Goal: Task Accomplishment & Management: Manage account settings

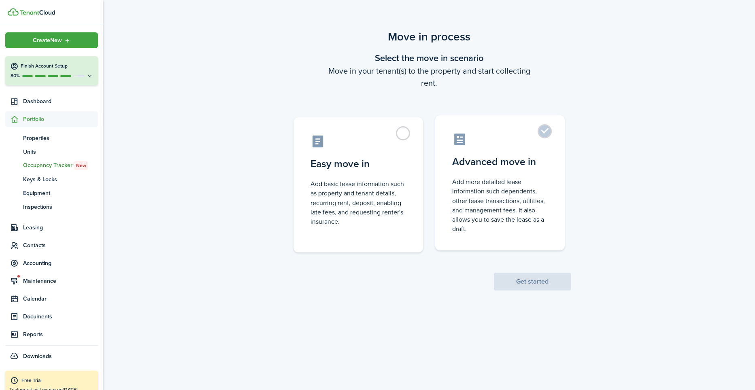
click at [549, 133] on label "Advanced move in Add more detailed lease information such dependents, other lea…" at bounding box center [500, 182] width 130 height 135
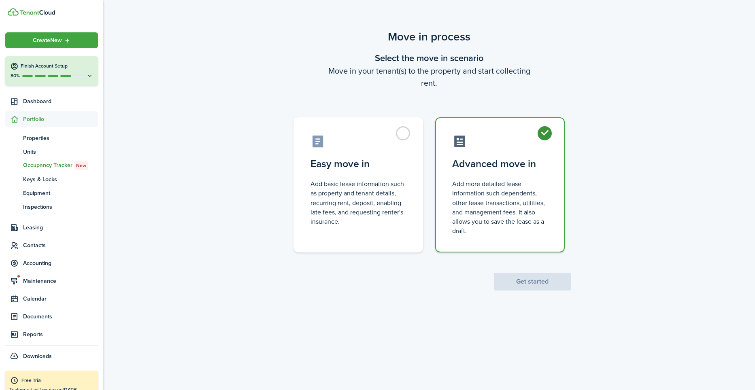
radio input "true"
click at [522, 282] on button "Get started" at bounding box center [532, 282] width 77 height 18
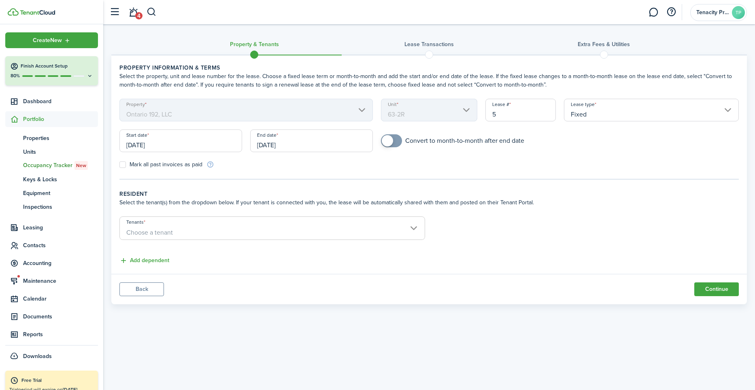
click at [348, 145] on input "[DATE]" at bounding box center [311, 141] width 123 height 23
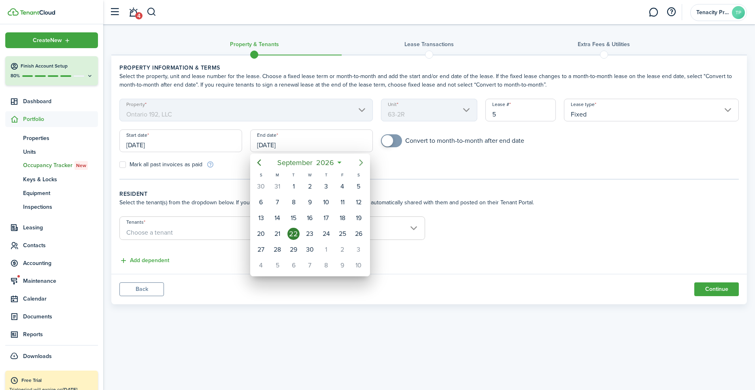
click at [361, 165] on icon "Next page" at bounding box center [361, 163] width 10 height 10
click at [360, 252] on div "31" at bounding box center [358, 250] width 12 height 12
type input "[DATE]"
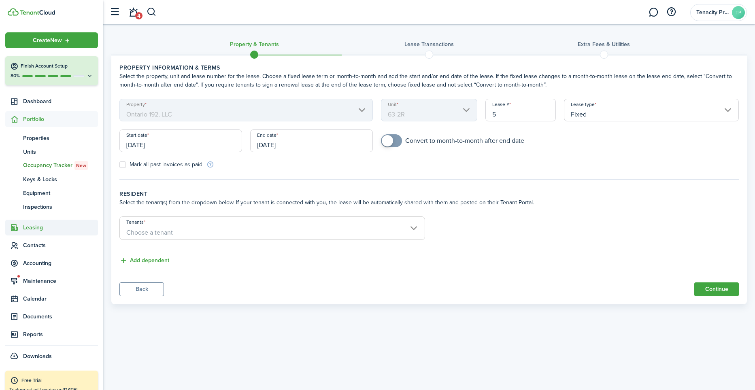
click at [27, 231] on span "Leasing" at bounding box center [60, 227] width 75 height 8
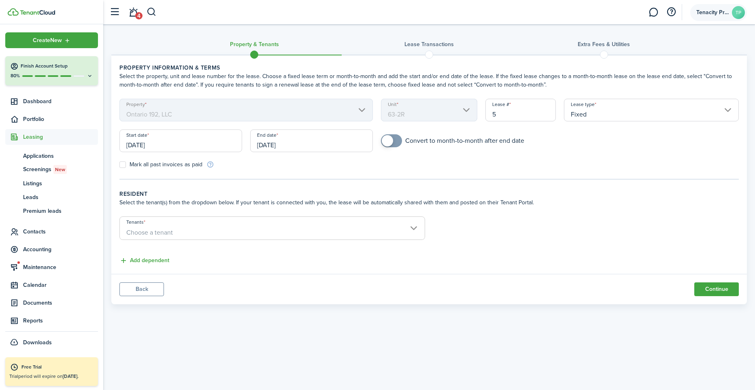
click at [718, 6] on account-user-avatar "Tenacity Property Management TP" at bounding box center [718, 12] width 57 height 17
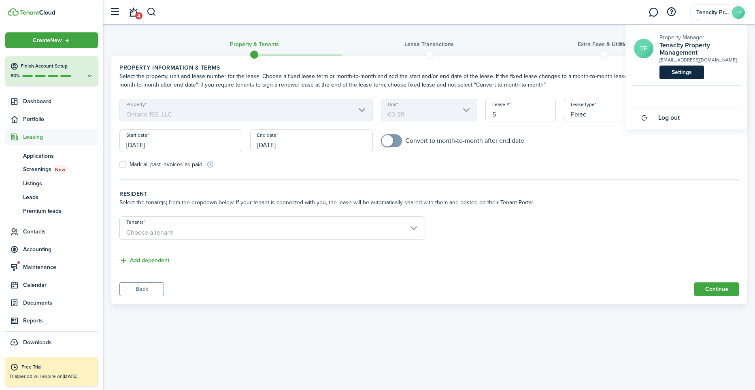
click at [677, 74] on link "Settings" at bounding box center [681, 73] width 45 height 14
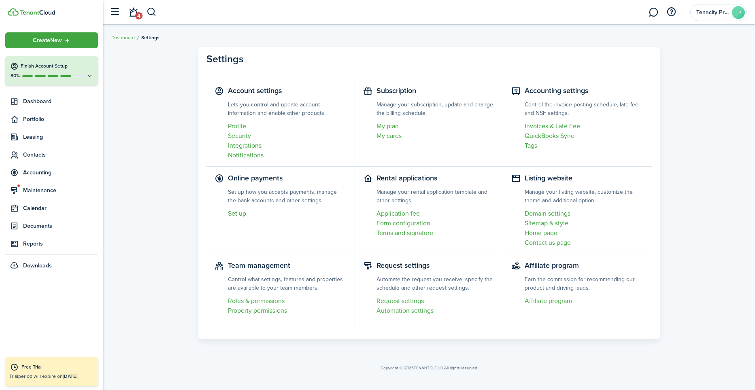
click at [236, 214] on link "Set up" at bounding box center [287, 214] width 119 height 10
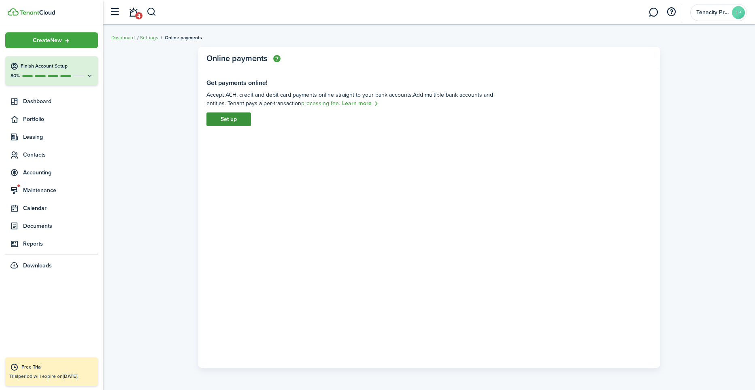
click at [225, 116] on link "Set up" at bounding box center [228, 120] width 45 height 14
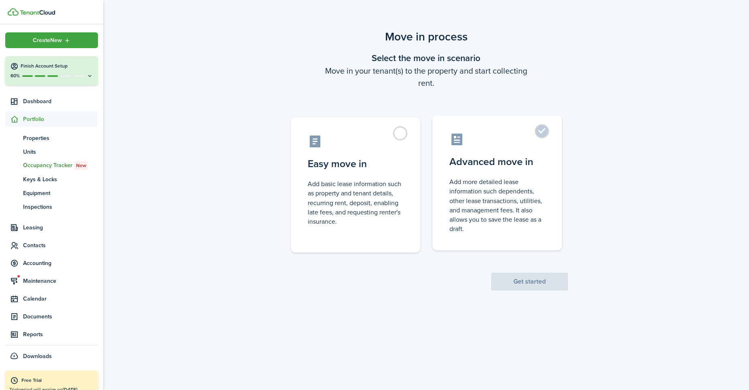
click at [541, 137] on label "Advanced move in Add more detailed lease information such dependents, other lea…" at bounding box center [497, 182] width 130 height 135
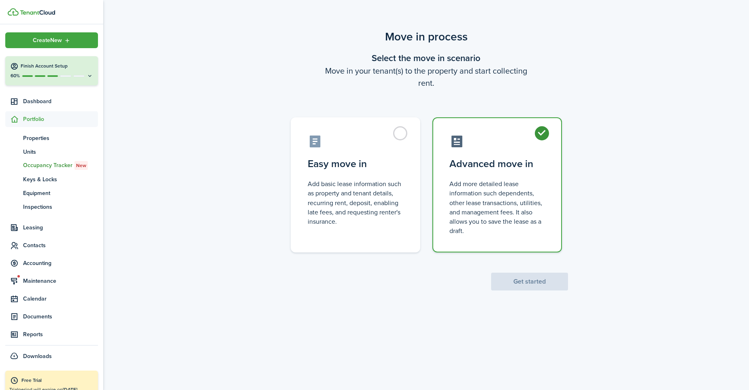
radio input "true"
click at [524, 280] on button "Get started" at bounding box center [529, 282] width 77 height 18
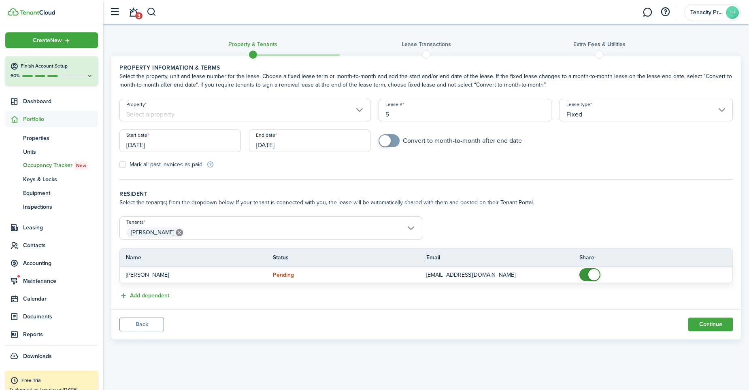
click at [335, 144] on input "[DATE]" at bounding box center [309, 141] width 121 height 23
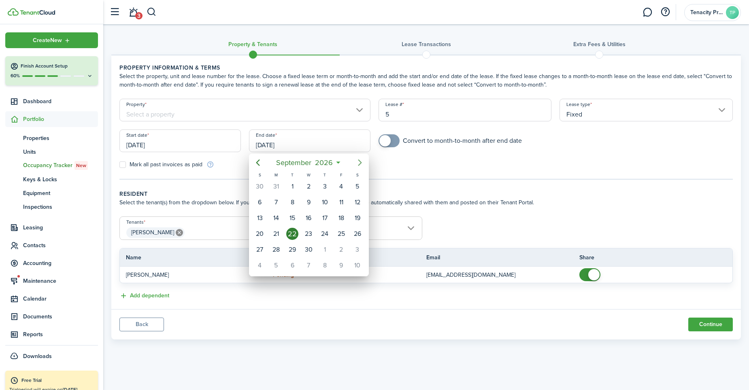
click at [358, 163] on icon "Next page" at bounding box center [360, 163] width 10 height 10
click at [356, 246] on div "31" at bounding box center [357, 250] width 12 height 12
type input "[DATE]"
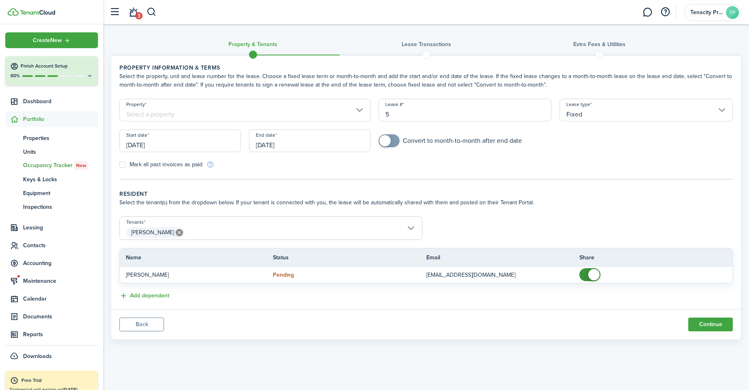
click at [358, 110] on input "Property" at bounding box center [244, 110] width 251 height 23
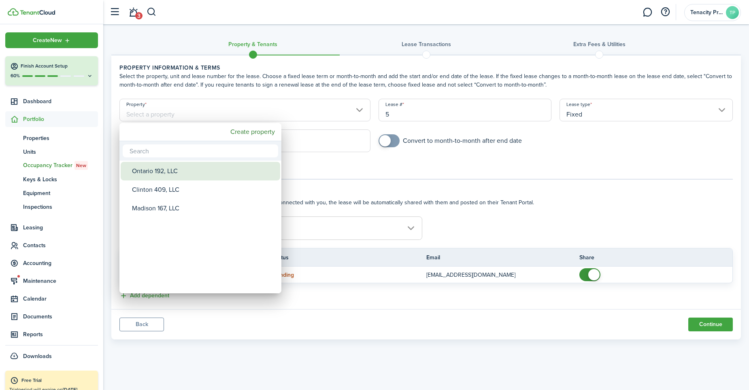
click at [177, 168] on div "Ontario 192, LLC" at bounding box center [203, 171] width 143 height 19
type input "Ontario 192, LLC"
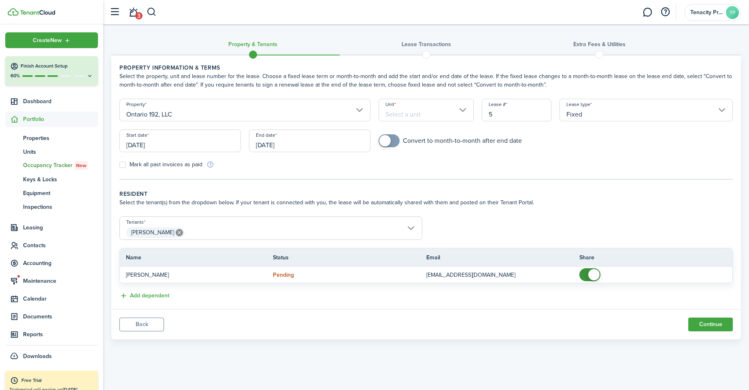
click at [419, 108] on input "Unit" at bounding box center [426, 110] width 96 height 23
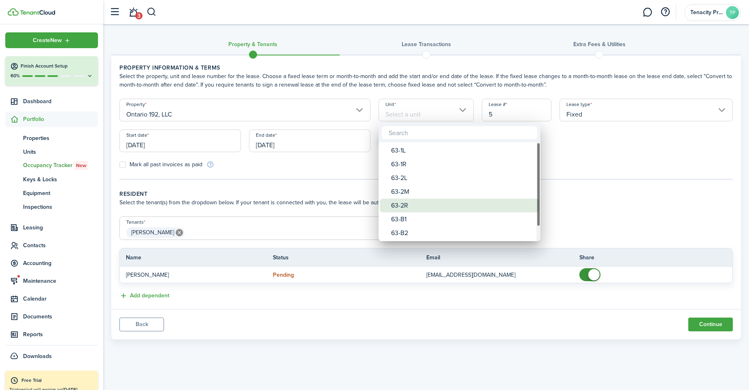
click at [405, 206] on div "63-2R" at bounding box center [462, 206] width 143 height 14
type input "63-2R"
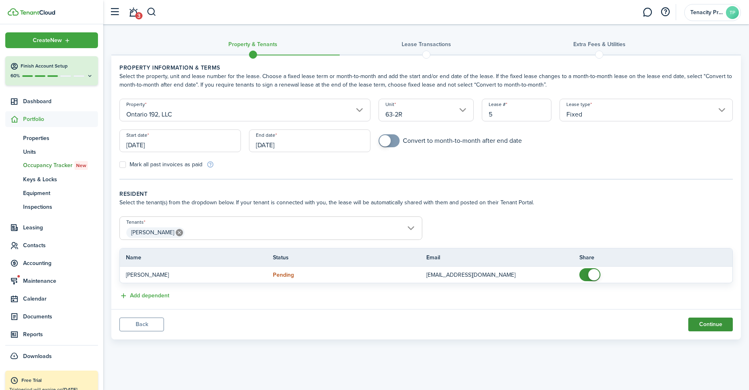
click at [713, 324] on button "Continue" at bounding box center [710, 325] width 45 height 14
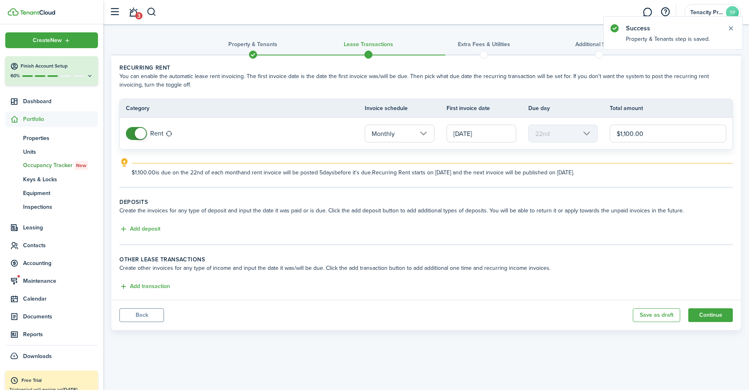
click at [494, 136] on input "[DATE]" at bounding box center [481, 134] width 70 height 18
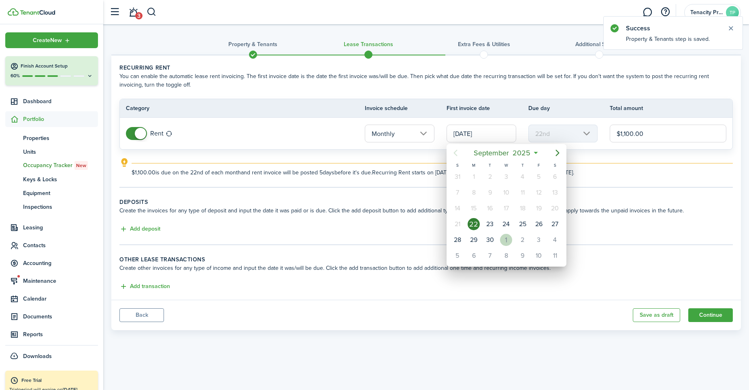
click at [506, 238] on div "1" at bounding box center [506, 240] width 12 height 12
type input "[DATE]"
type input "1st"
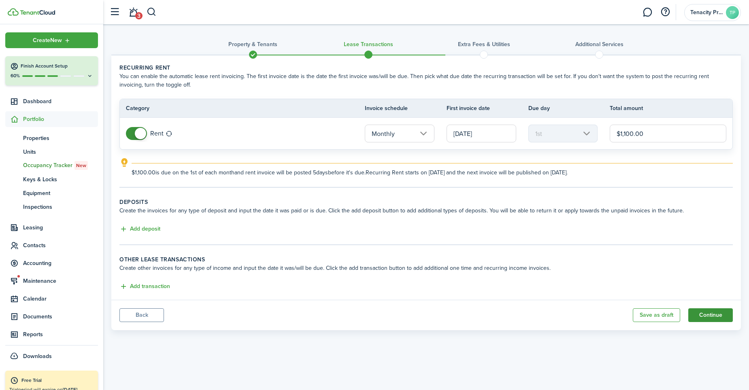
click at [709, 312] on button "Continue" at bounding box center [710, 315] width 45 height 14
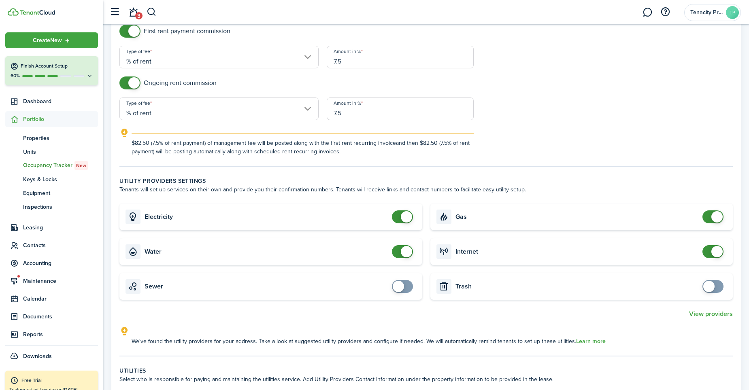
scroll to position [165, 0]
checkbox input "false"
click at [406, 219] on span at bounding box center [406, 215] width 11 height 11
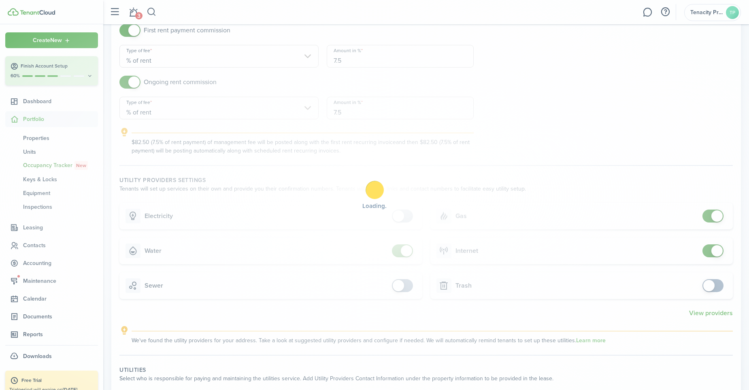
click at [714, 214] on div "Loading" at bounding box center [374, 195] width 749 height 390
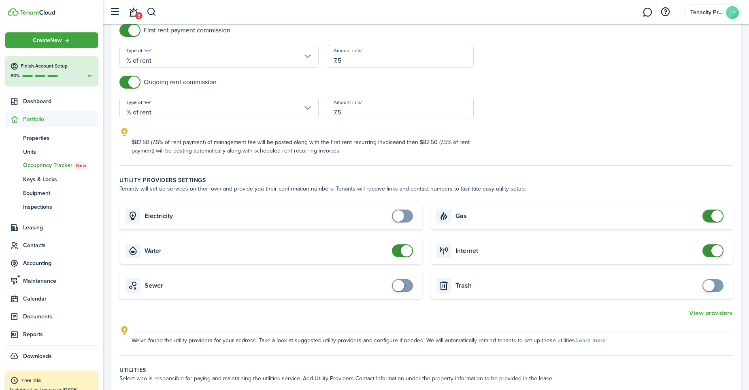
checkbox input "false"
click at [709, 215] on span at bounding box center [713, 216] width 8 height 13
checkbox input "false"
click at [401, 254] on span at bounding box center [406, 250] width 11 height 11
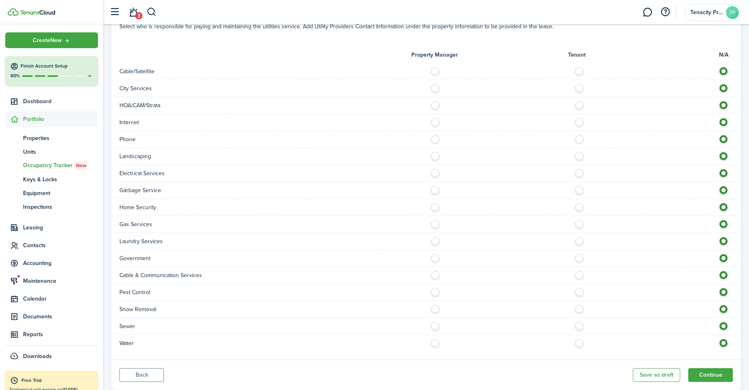
scroll to position [518, 0]
click at [580, 121] on label at bounding box center [581, 119] width 14 height 4
radio input "true"
click at [578, 138] on label at bounding box center [581, 136] width 14 height 4
radio input "true"
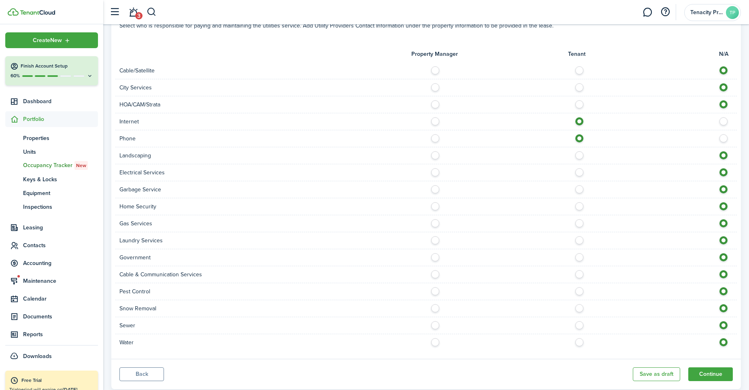
click at [435, 155] on label at bounding box center [437, 153] width 14 height 4
radio input "true"
click at [435, 172] on label at bounding box center [437, 170] width 14 height 4
radio input "true"
click at [433, 189] on label at bounding box center [437, 187] width 14 height 4
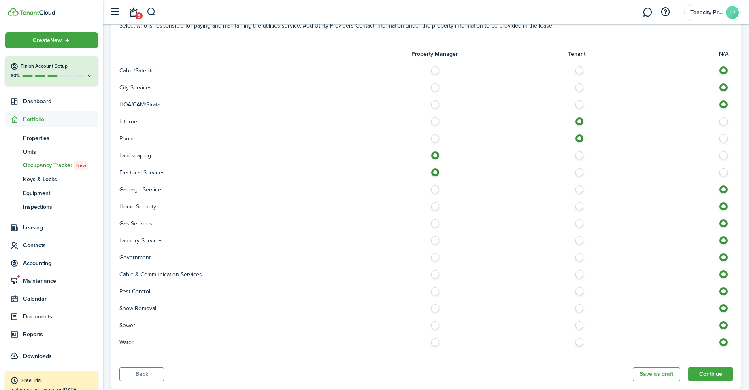
radio input "true"
click at [580, 206] on label at bounding box center [581, 204] width 14 height 4
radio input "true"
click at [433, 223] on label at bounding box center [437, 221] width 14 height 4
radio input "true"
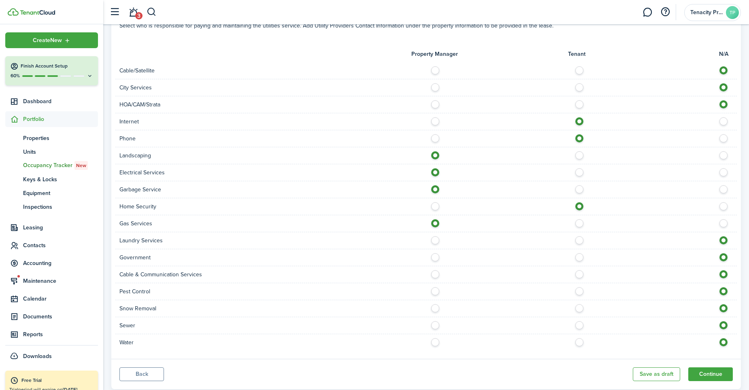
click at [579, 274] on label at bounding box center [581, 272] width 14 height 4
radio input "true"
click at [433, 291] on label at bounding box center [437, 289] width 14 height 4
click at [577, 295] on div at bounding box center [581, 291] width 311 height 8
click at [583, 295] on div at bounding box center [581, 291] width 311 height 8
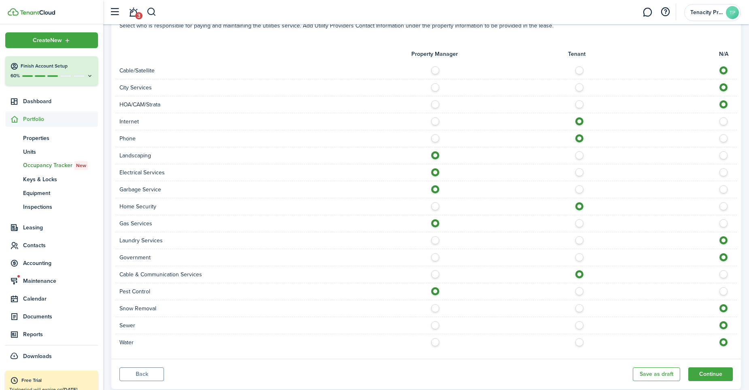
click at [580, 291] on label at bounding box center [581, 289] width 14 height 4
radio input "false"
radio input "true"
click at [438, 308] on label at bounding box center [437, 306] width 14 height 4
radio input "true"
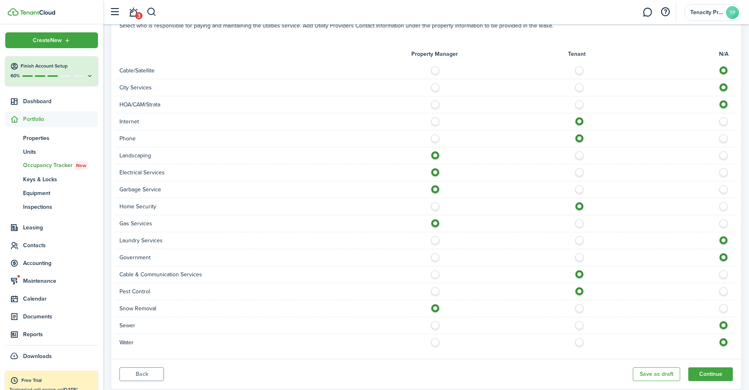
click at [433, 325] on label at bounding box center [437, 323] width 14 height 4
radio input "true"
click at [436, 342] on label at bounding box center [437, 340] width 14 height 4
radio input "true"
click at [717, 374] on button "Continue" at bounding box center [710, 374] width 45 height 14
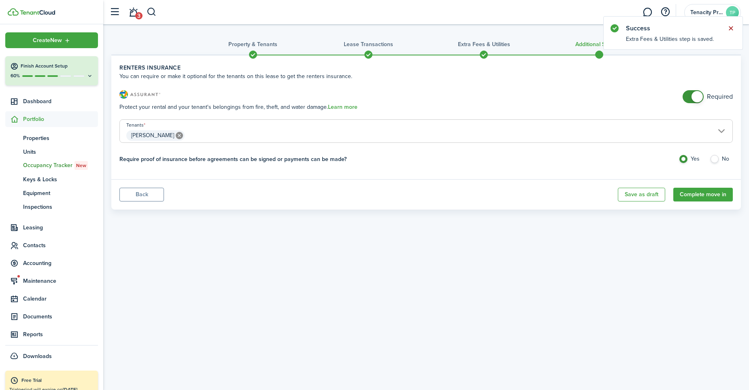
click at [730, 30] on button "Close notify" at bounding box center [730, 28] width 11 height 11
click at [717, 157] on label "No" at bounding box center [720, 161] width 23 height 12
radio input "false"
radio input "true"
click at [693, 195] on button "Complete move in" at bounding box center [702, 195] width 59 height 14
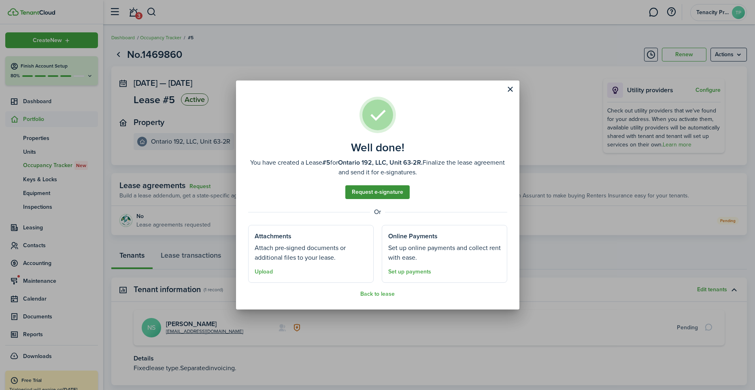
click at [363, 188] on link "Request e-signature" at bounding box center [377, 192] width 64 height 14
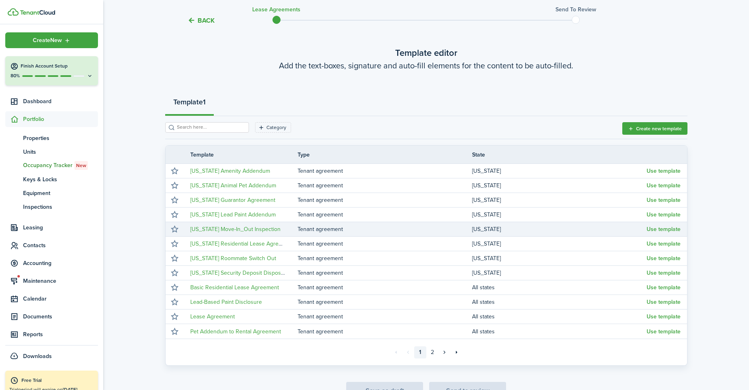
scroll to position [78, 0]
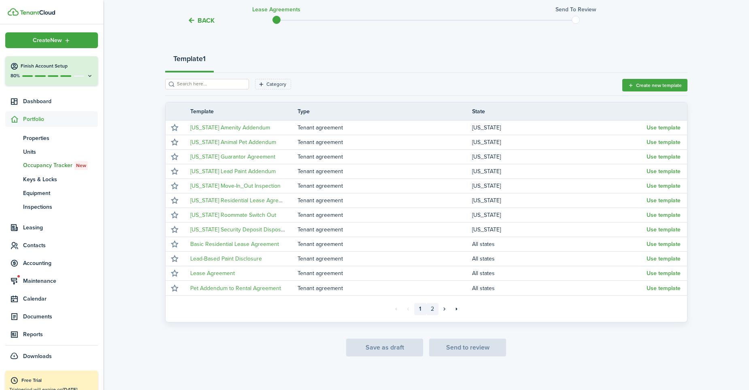
click at [432, 312] on link "2" at bounding box center [432, 309] width 12 height 12
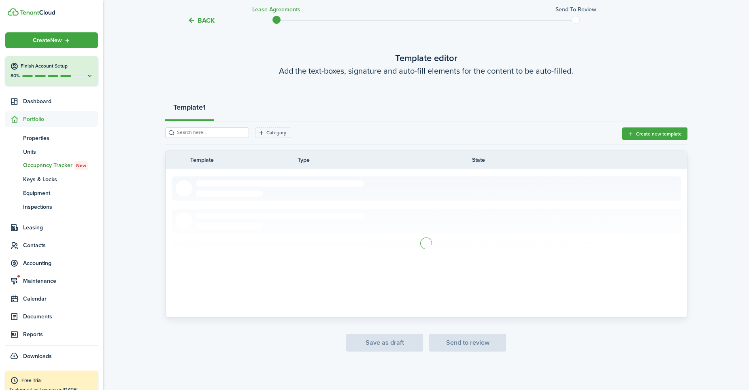
scroll to position [8, 0]
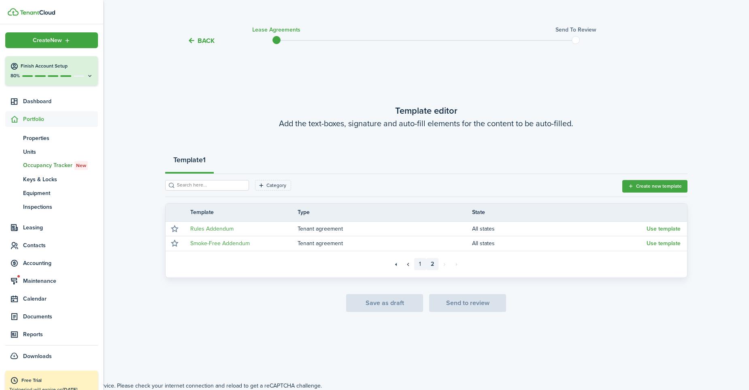
click at [418, 265] on link "1" at bounding box center [420, 264] width 12 height 12
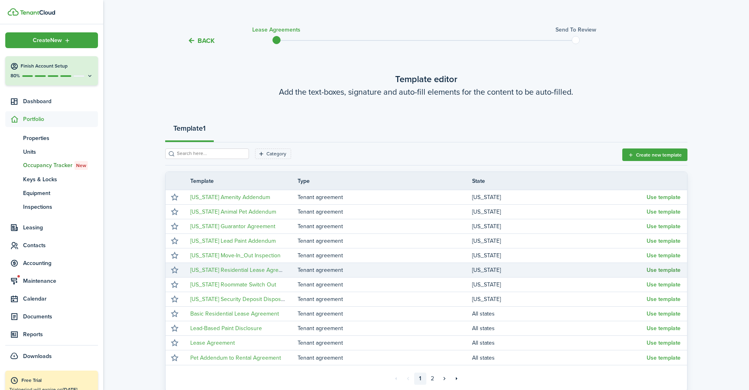
click at [656, 271] on button "Use template" at bounding box center [663, 270] width 34 height 6
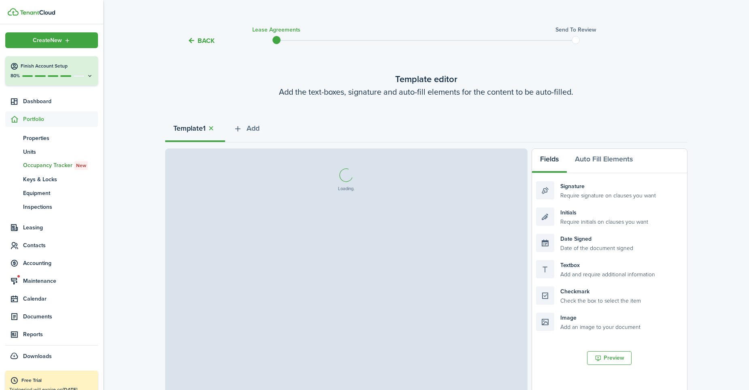
select select "fit"
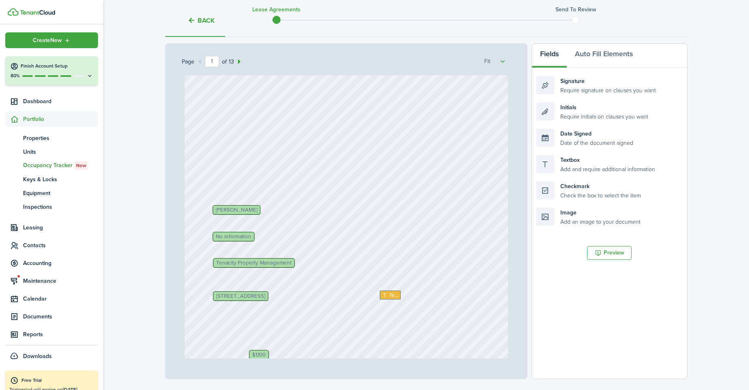
scroll to position [117, 0]
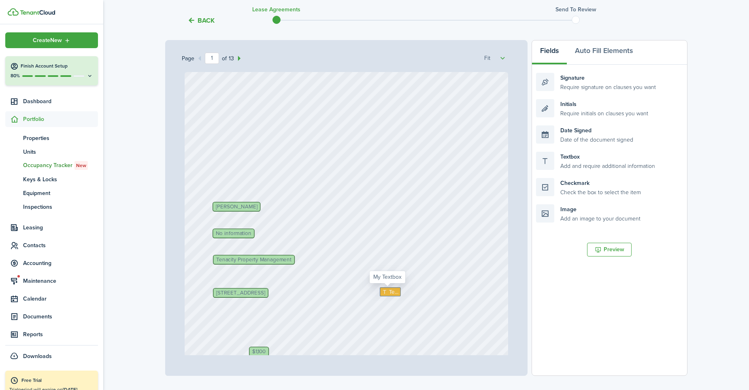
click at [382, 290] on icon at bounding box center [385, 291] width 7 height 5
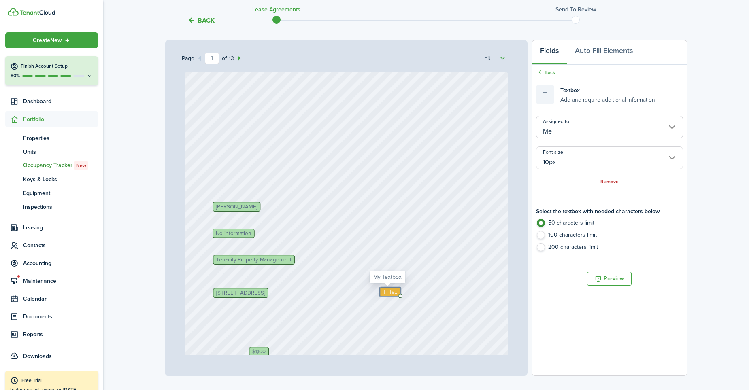
click at [389, 292] on span "Text" at bounding box center [394, 292] width 10 height 8
type textarea "a"
type textarea "[GEOGRAPHIC_DATA]"
click at [429, 335] on div "No information [STREET_ADDRESS] Text [PERSON_NAME] Tenacity Property Management…" at bounding box center [346, 285] width 323 height 426
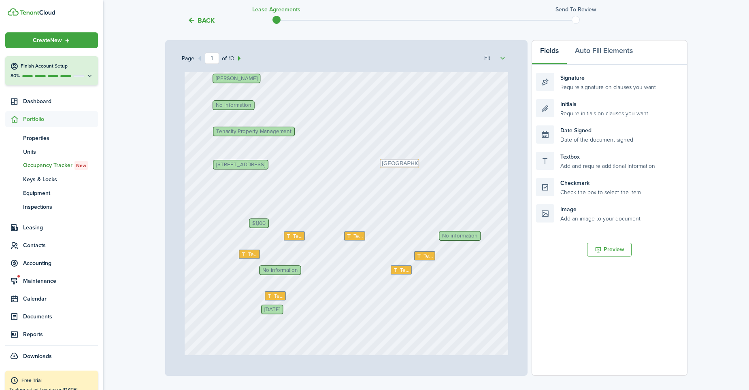
scroll to position [129, 0]
click at [293, 232] on span "Text" at bounding box center [298, 235] width 10 height 8
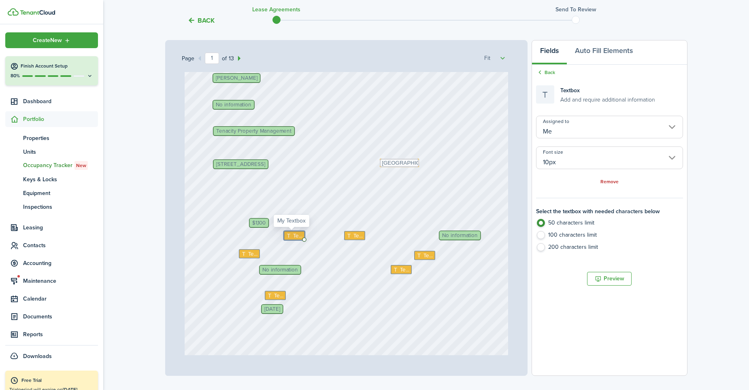
click at [293, 235] on span "Text" at bounding box center [298, 235] width 10 height 8
type textarea "-"
drag, startPoint x: 346, startPoint y: 233, endPoint x: 313, endPoint y: 237, distance: 32.6
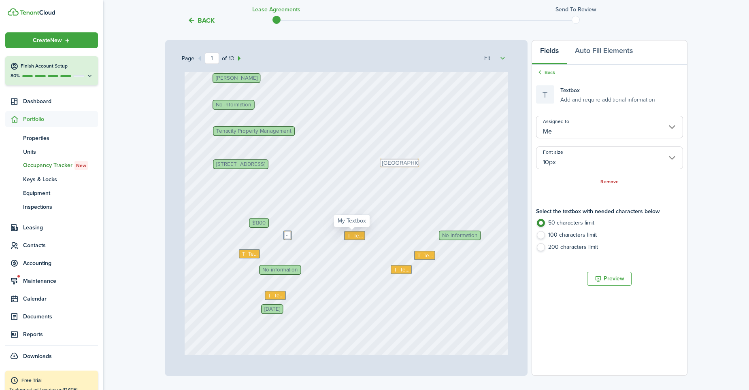
click at [313, 237] on div "No information [STREET_ADDRESS] Text [PERSON_NAME] Tenacity Property Management…" at bounding box center [346, 156] width 323 height 426
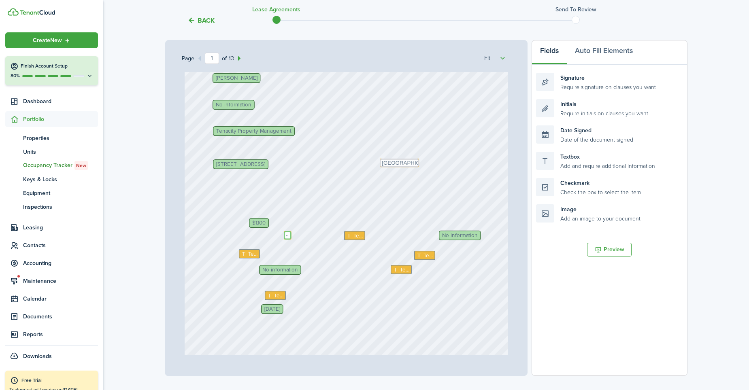
click at [285, 238] on textarea "-" at bounding box center [288, 235] width 8 height 8
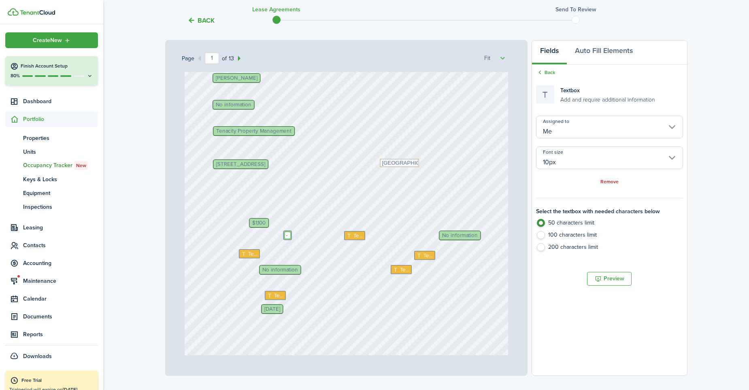
click at [285, 238] on textarea "-" at bounding box center [288, 235] width 8 height 8
click at [284, 232] on textarea at bounding box center [286, 232] width 5 height 2
click at [251, 253] on span "Text" at bounding box center [253, 254] width 10 height 8
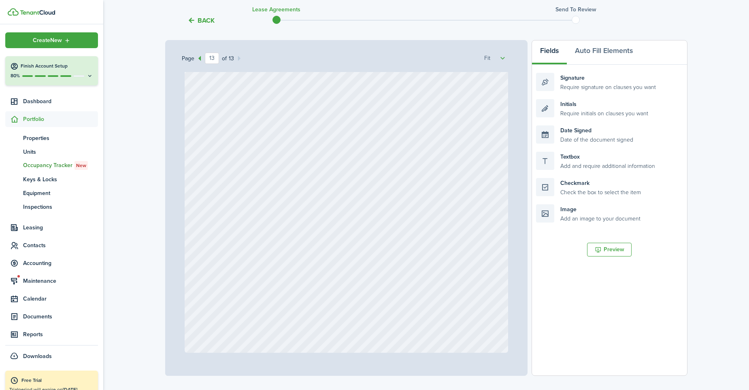
scroll to position [175, 0]
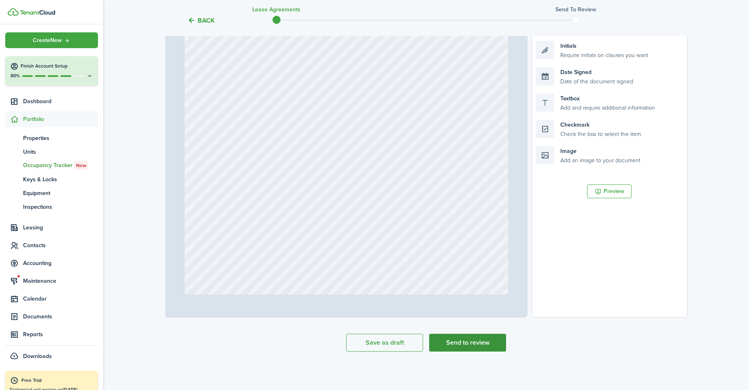
click at [454, 343] on button "Send to review" at bounding box center [467, 343] width 77 height 18
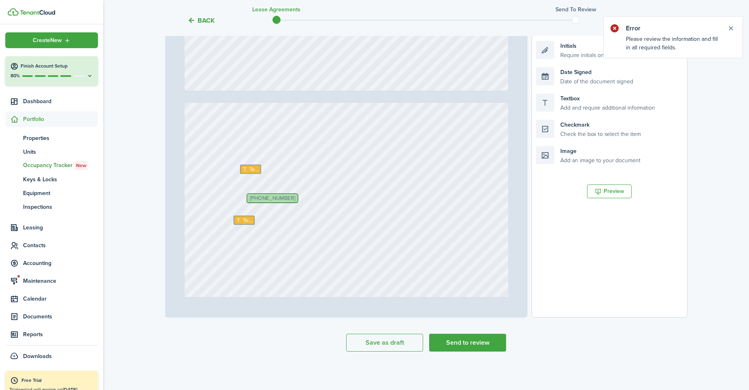
type input "12"
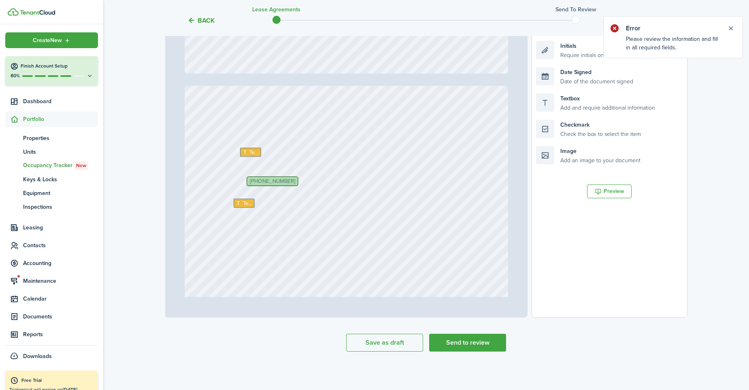
scroll to position [5192, 0]
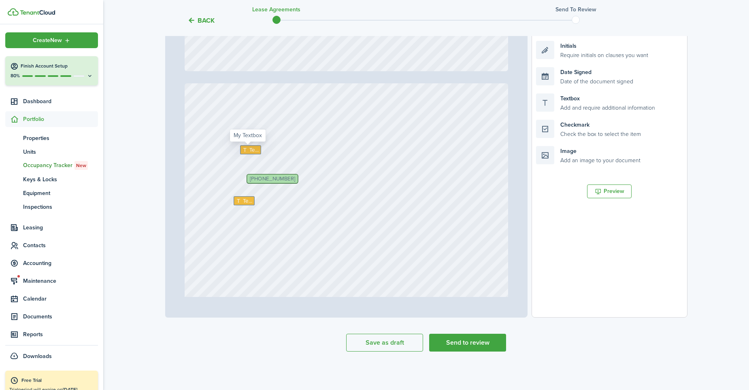
click at [249, 153] on span "Text" at bounding box center [254, 150] width 10 height 8
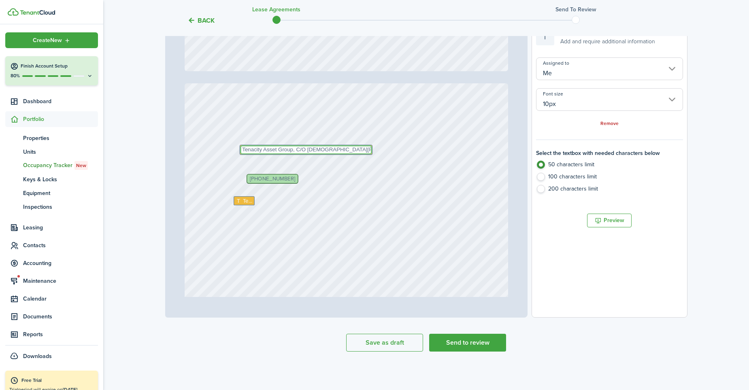
type textarea "Tenacity Asset Group, C/O [DEMOGRAPHIC_DATA][PERSON_NAME], 18 Summ"
click at [541, 191] on label "200 characters limit" at bounding box center [609, 191] width 147 height 12
radio input "false"
radio input "true"
click at [362, 148] on textarea "Tenacity Asset Group, C/O [DEMOGRAPHIC_DATA][PERSON_NAME], 18 Summ" at bounding box center [306, 149] width 132 height 9
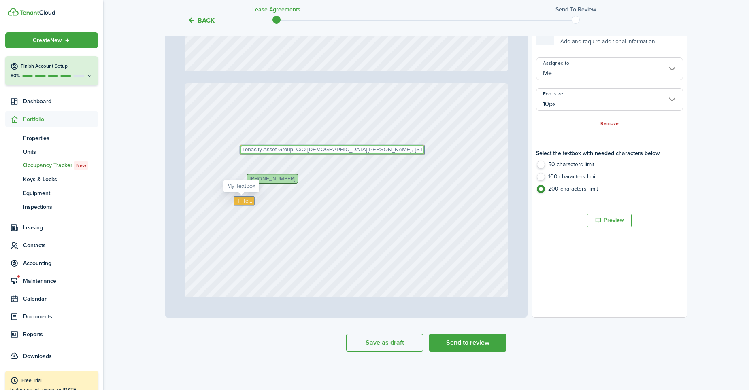
type textarea "Tenacity Asset Group, C/O [DEMOGRAPHIC_DATA][PERSON_NAME], [STREET_ADDRESS]"
click at [244, 202] on span "Text" at bounding box center [247, 201] width 10 height 8
radio input "true"
click at [244, 202] on span "Text" at bounding box center [247, 201] width 10 height 8
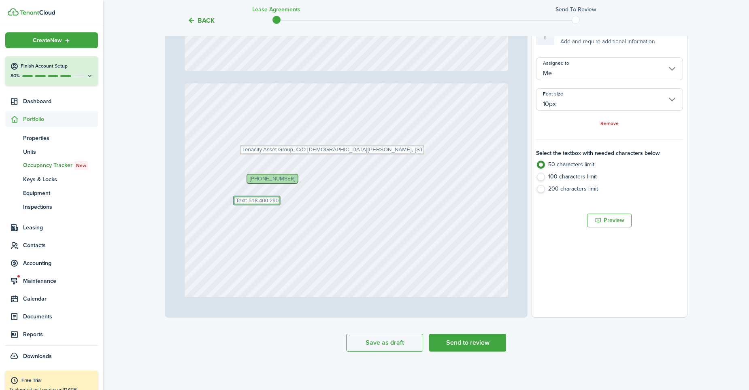
type textarea "Text: 518.400.2904"
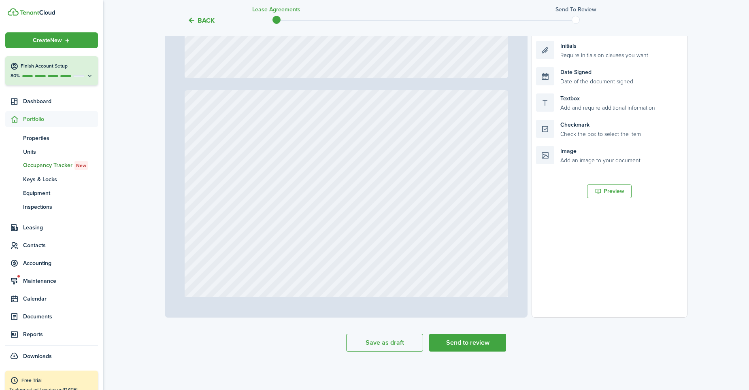
type input "1"
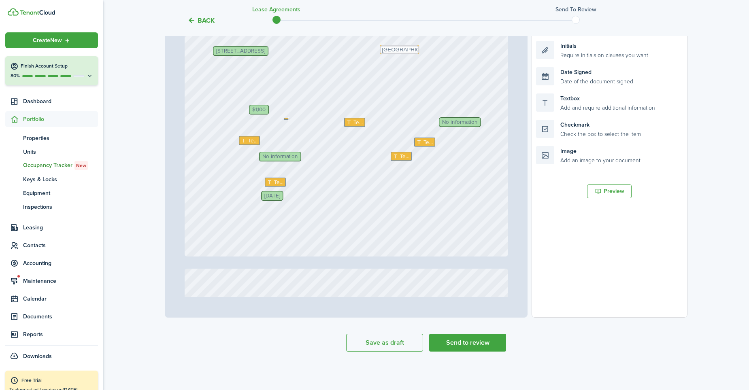
scroll to position [183, 0]
type textarea "Text: 518.400.2904"
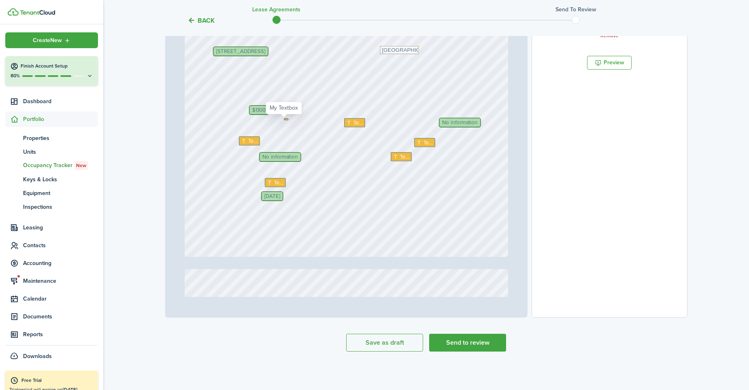
click at [286, 121] on icon at bounding box center [289, 119] width 7 height 5
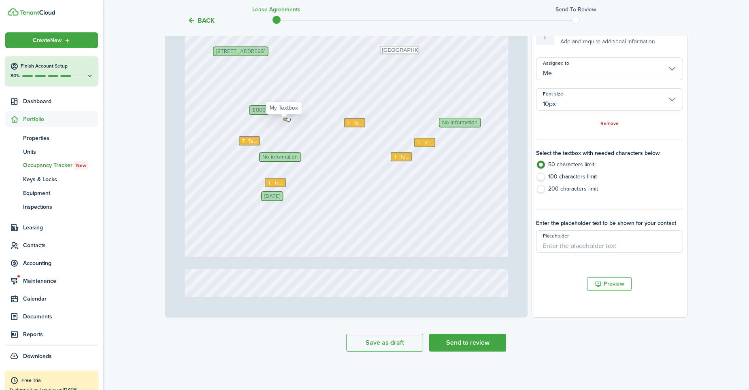
click at [286, 121] on icon at bounding box center [289, 119] width 7 height 5
click at [283, 117] on div "No information [STREET_ADDRESS] Text [PERSON_NAME] Tenacity Property Management…" at bounding box center [346, 43] width 323 height 426
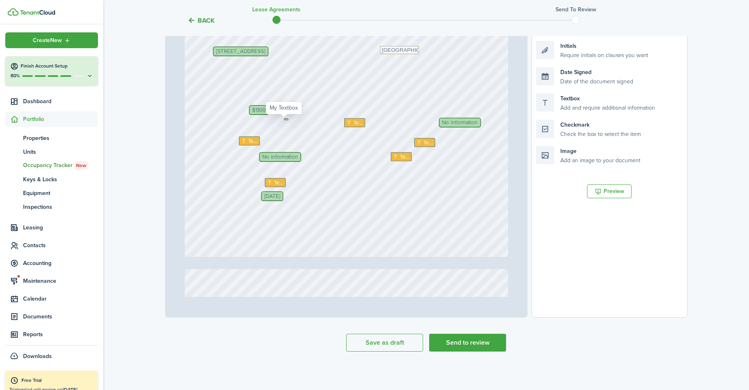
click at [286, 117] on icon at bounding box center [289, 119] width 7 height 5
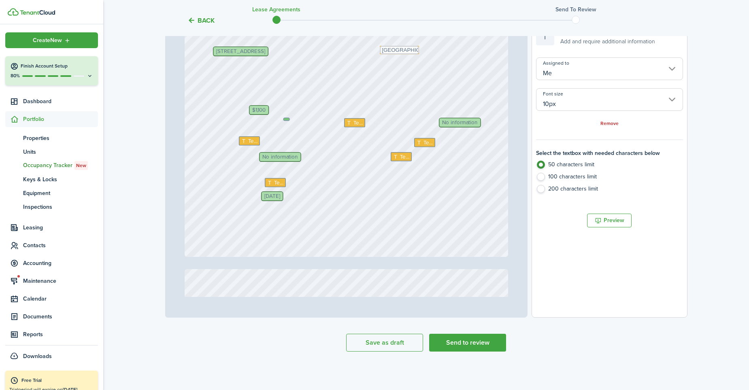
click at [284, 118] on textarea at bounding box center [286, 119] width 5 height 2
click at [284, 119] on textarea at bounding box center [286, 119] width 5 height 2
type textarea "-"
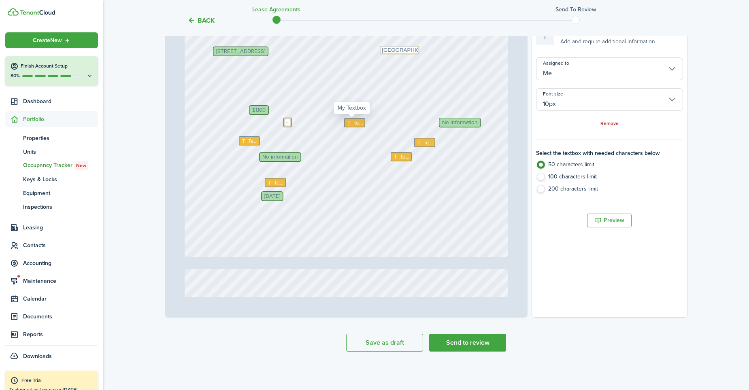
click at [354, 121] on span "Text" at bounding box center [358, 123] width 10 height 8
type textarea "-"
click at [248, 140] on span "Text" at bounding box center [253, 141] width 10 height 8
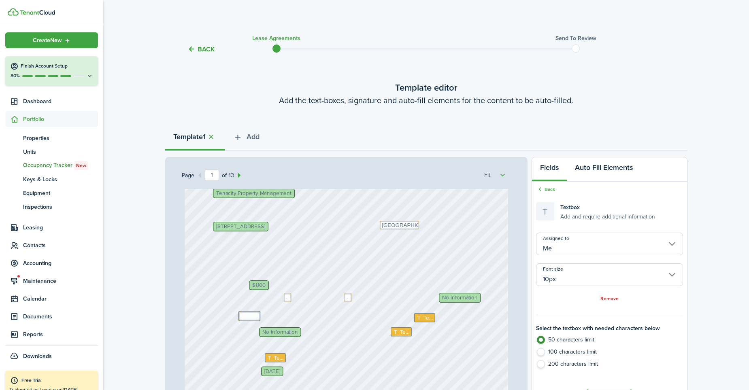
click at [609, 170] on button "Auto Fill Elements" at bounding box center [604, 169] width 74 height 24
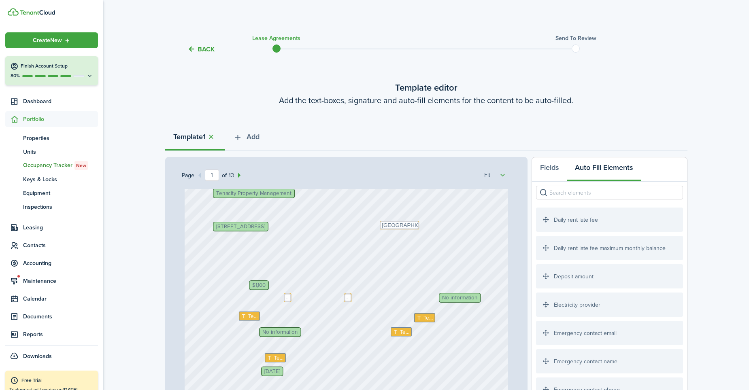
click at [573, 196] on input "search" at bounding box center [609, 193] width 147 height 14
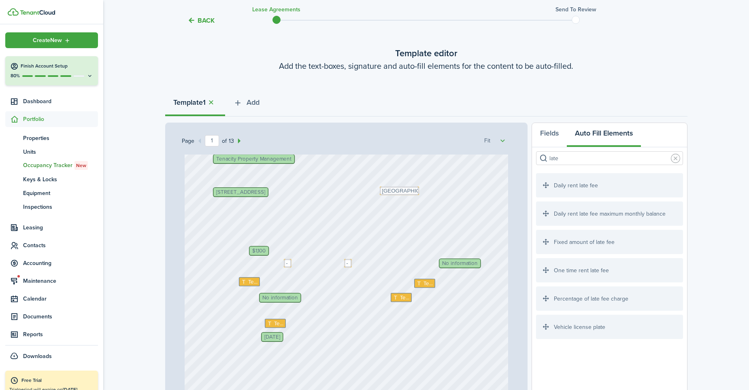
scroll to position [35, 0]
type input "late"
click at [241, 282] on icon at bounding box center [244, 280] width 7 height 5
drag, startPoint x: 565, startPoint y: 242, endPoint x: 269, endPoint y: 290, distance: 300.6
click at [269, 290] on div "Page 1 of 13 50% 75% 100% 150% 200% Fit No information [STREET_ADDRESS] Text [P…" at bounding box center [426, 290] width 522 height 336
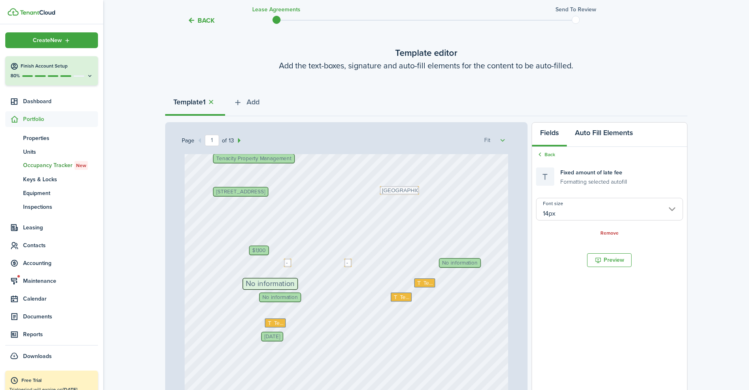
click at [605, 131] on button "Auto Fill Elements" at bounding box center [604, 135] width 74 height 24
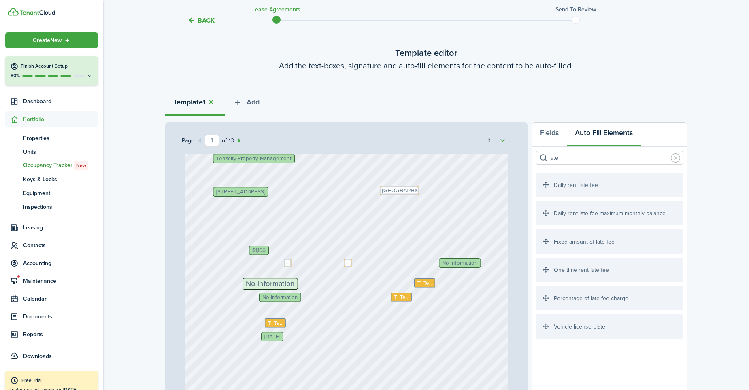
click at [575, 239] on div "Fixed amount of late fee" at bounding box center [609, 241] width 147 height 24
click at [255, 280] on span "No information" at bounding box center [270, 284] width 49 height 8
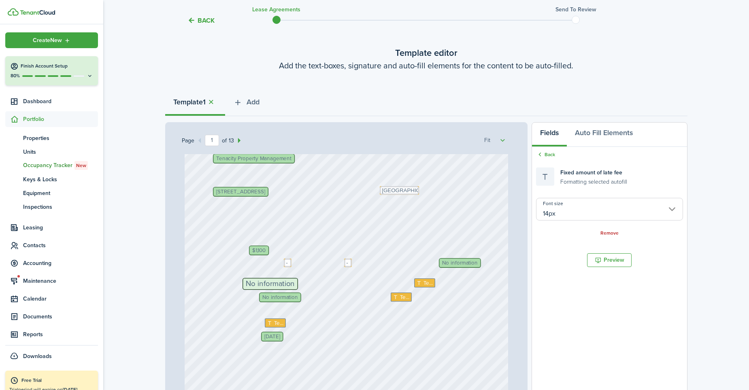
click at [255, 280] on span "No information" at bounding box center [270, 284] width 49 height 8
click at [252, 286] on span "No information" at bounding box center [270, 284] width 49 height 8
click at [258, 285] on span "No information" at bounding box center [270, 284] width 49 height 8
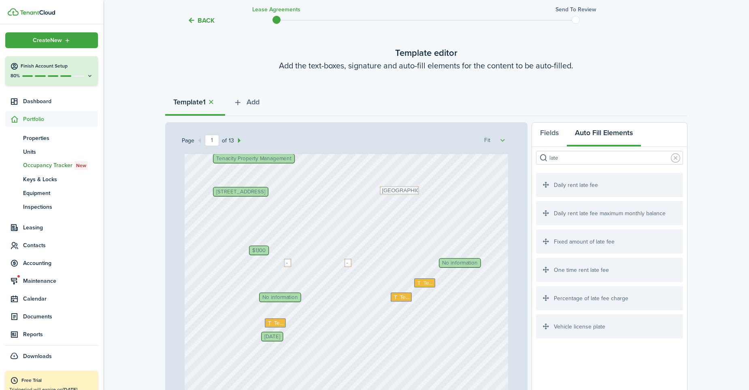
click at [258, 285] on div "No information [STREET_ADDRESS] Text [PERSON_NAME] Tenacity Property Management…" at bounding box center [346, 184] width 323 height 426
click at [553, 129] on button "Fields" at bounding box center [549, 135] width 35 height 24
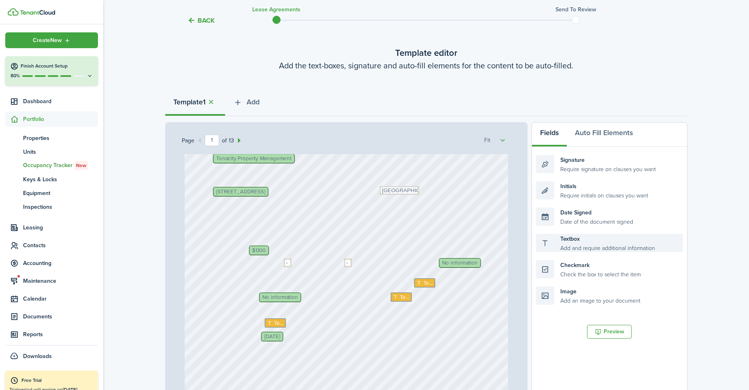
click at [571, 244] on div "Textbox Add and require additional information" at bounding box center [609, 243] width 147 height 18
drag, startPoint x: 571, startPoint y: 244, endPoint x: 276, endPoint y: 288, distance: 298.2
click at [276, 288] on div "Page 1 of 13 50% 75% 100% 150% 200% Fit No information [STREET_ADDRESS] Text [P…" at bounding box center [426, 290] width 522 height 336
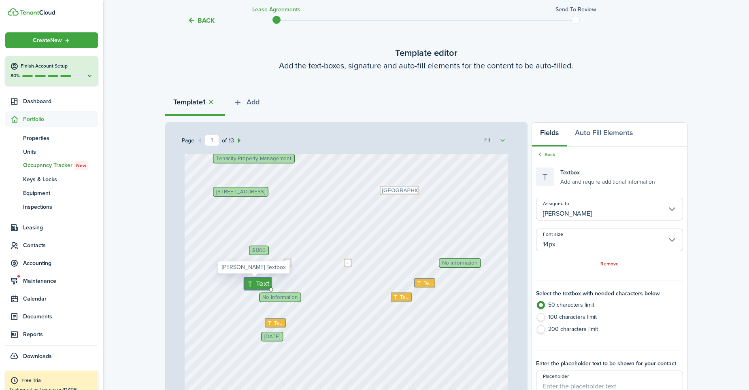
click at [580, 243] on input "14px" at bounding box center [609, 240] width 147 height 23
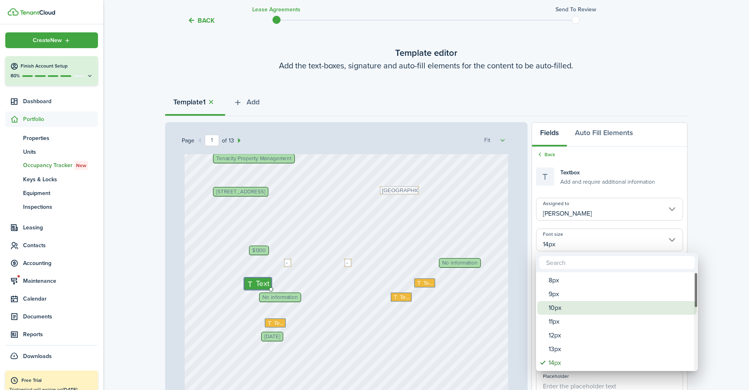
click at [556, 308] on div "10px" at bounding box center [619, 308] width 143 height 14
type input "10px"
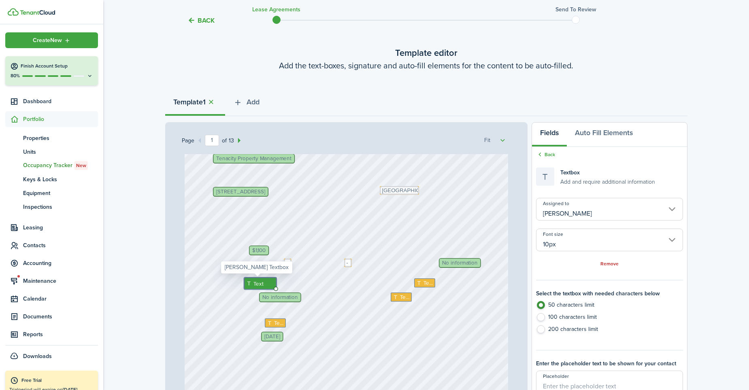
drag, startPoint x: 251, startPoint y: 284, endPoint x: 253, endPoint y: 279, distance: 5.5
click at [253, 279] on div "Text" at bounding box center [260, 284] width 32 height 12
click at [253, 284] on span "Text" at bounding box center [258, 284] width 10 height 8
type textarea "50"
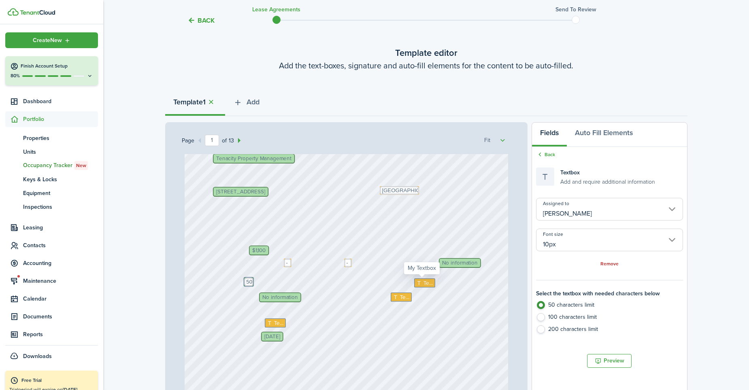
click at [423, 283] on span "Text" at bounding box center [428, 283] width 10 height 8
type input "Me"
click at [423, 283] on span "Text" at bounding box center [428, 283] width 10 height 8
type textarea "5"
type textarea "6th day of the month"
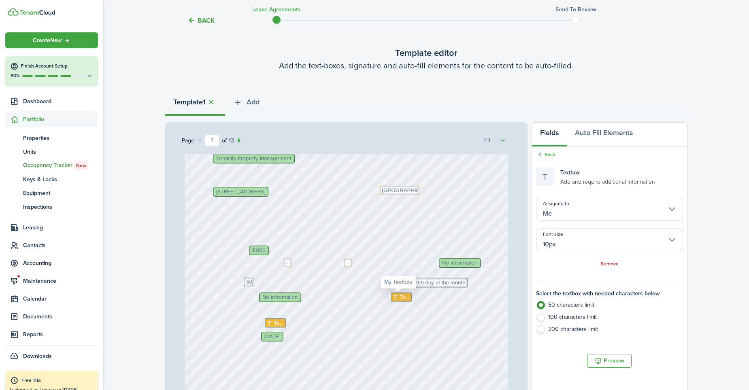
click at [400, 295] on span "Text" at bounding box center [405, 297] width 10 height 8
type textarea "-"
click at [343, 323] on div "No information [STREET_ADDRESS] Text [PERSON_NAME] Tenacity Property Management…" at bounding box center [346, 184] width 323 height 426
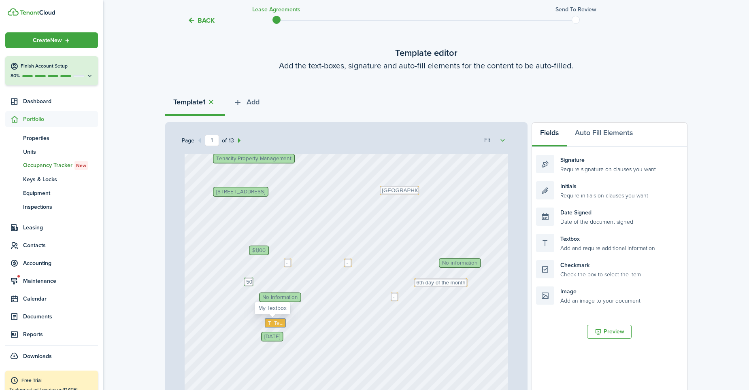
click at [274, 323] on span "Text" at bounding box center [279, 323] width 10 height 8
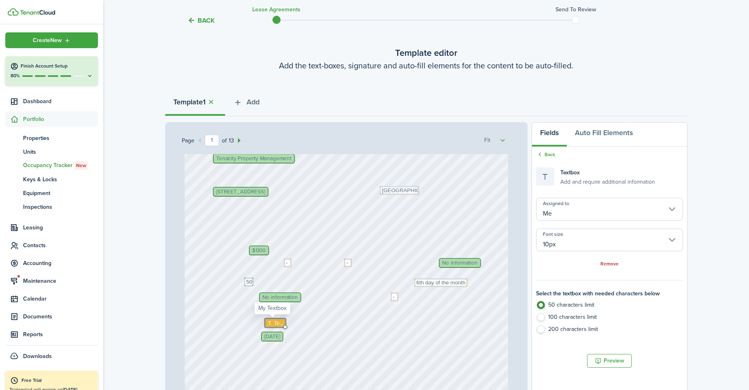
click at [274, 323] on span "Text" at bounding box center [279, 323] width 10 height 8
type textarea "[DATE]"
click at [416, 336] on div "No information [STREET_ADDRESS] Text [DATE] [PERSON_NAME] Tenacity Property Man…" at bounding box center [346, 184] width 323 height 426
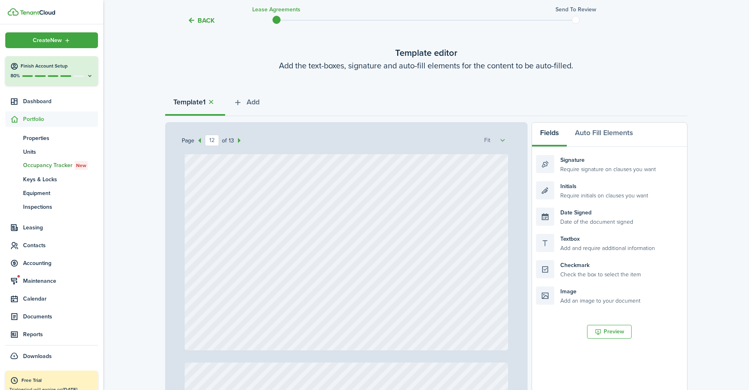
type input "13"
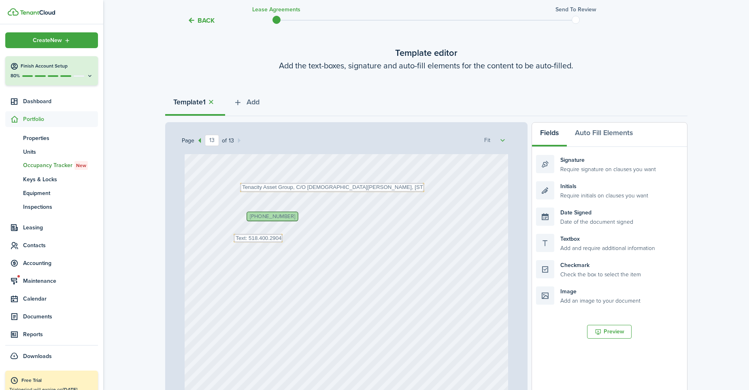
scroll to position [5289, 0]
click at [265, 222] on span "[PHONE_NUMBER]" at bounding box center [272, 221] width 45 height 5
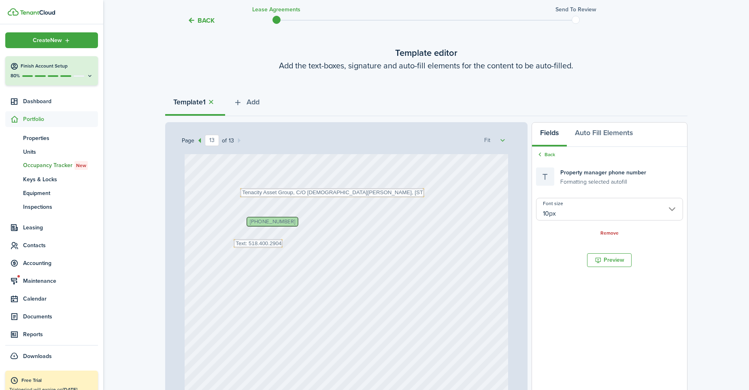
click at [265, 222] on span "[PHONE_NUMBER]" at bounding box center [272, 221] width 45 height 5
click at [268, 222] on span "[PHONE_NUMBER]" at bounding box center [272, 221] width 45 height 5
click at [246, 242] on textarea "Text: 518.400.2904" at bounding box center [258, 243] width 49 height 8
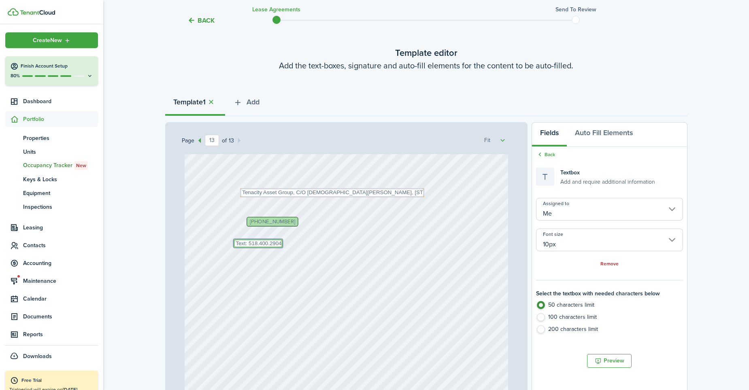
click at [246, 242] on textarea "Text: 518.400.2904" at bounding box center [258, 243] width 49 height 8
click at [253, 221] on span "[PHONE_NUMBER]" at bounding box center [272, 221] width 45 height 5
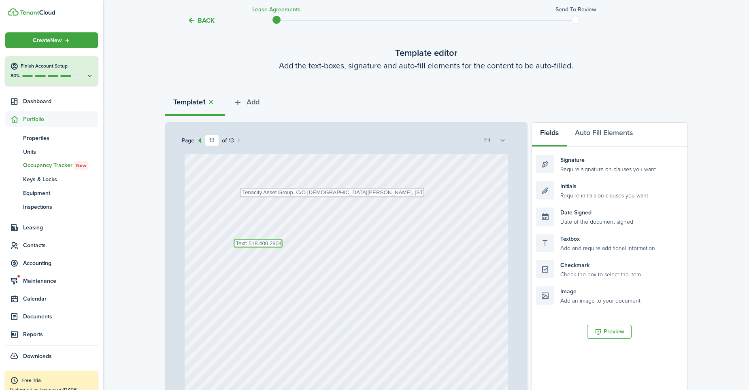
click at [238, 242] on textarea "Text: 518.400.2904" at bounding box center [258, 243] width 49 height 8
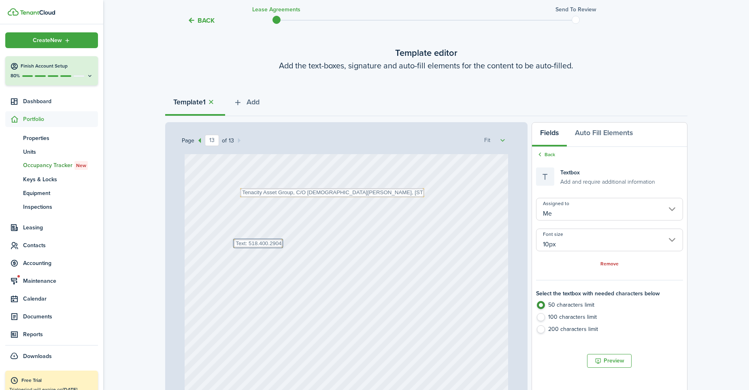
click at [229, 242] on div "Text Text: 518.400.2904 Text Tenacity Asset Group, C/O [DEMOGRAPHIC_DATA][PERSO…" at bounding box center [346, 339] width 323 height 426
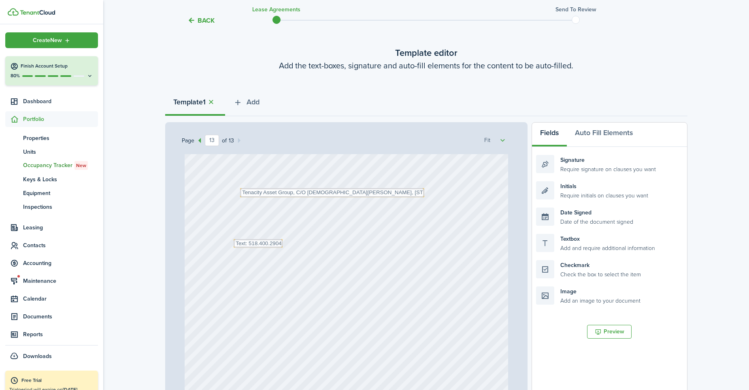
click at [255, 223] on div "Text Text: 518.400.2904 Text Tenacity Asset Group, C/O [DEMOGRAPHIC_DATA][PERSO…" at bounding box center [346, 339] width 323 height 426
click at [230, 241] on div "Text Text: 518.400.2904 Text Tenacity Asset Group, C/O [DEMOGRAPHIC_DATA][PERSO…" at bounding box center [346, 339] width 323 height 426
click at [234, 241] on textarea "Text: 518.400.2904" at bounding box center [258, 243] width 49 height 8
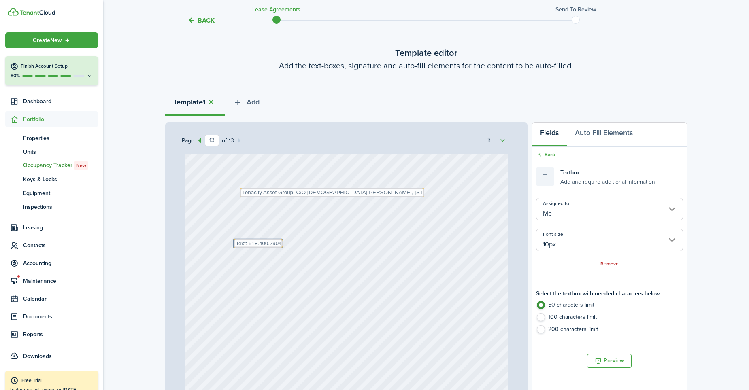
click at [545, 150] on div "Back Textbox Add and require additional information Assigned to Me Font size 10…" at bounding box center [609, 244] width 155 height 195
click at [544, 153] on link "Back" at bounding box center [545, 154] width 19 height 7
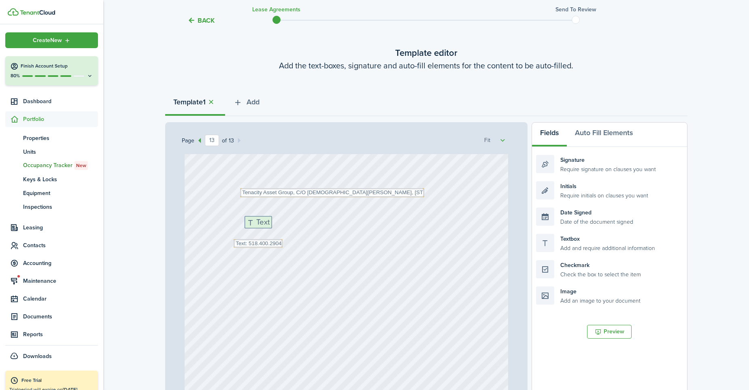
drag, startPoint x: 572, startPoint y: 242, endPoint x: 281, endPoint y: 225, distance: 291.9
click at [281, 225] on div "Page 13 of 13 50% 75% 100% 150% 200% Fit No information [STREET_ADDRESS] Text […" at bounding box center [426, 290] width 522 height 336
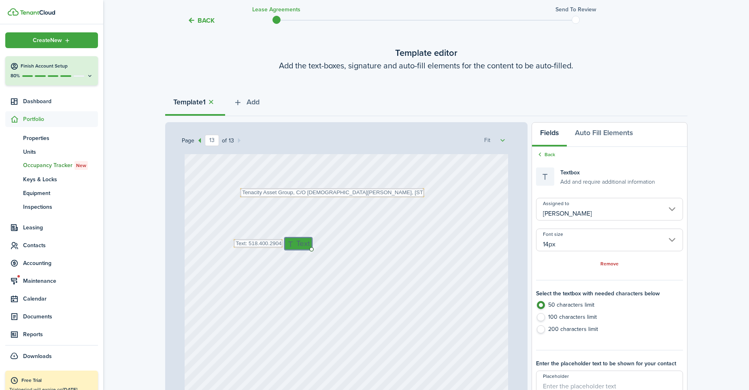
drag, startPoint x: 255, startPoint y: 221, endPoint x: 295, endPoint y: 242, distance: 45.1
click at [579, 245] on input "14px" at bounding box center [609, 240] width 147 height 23
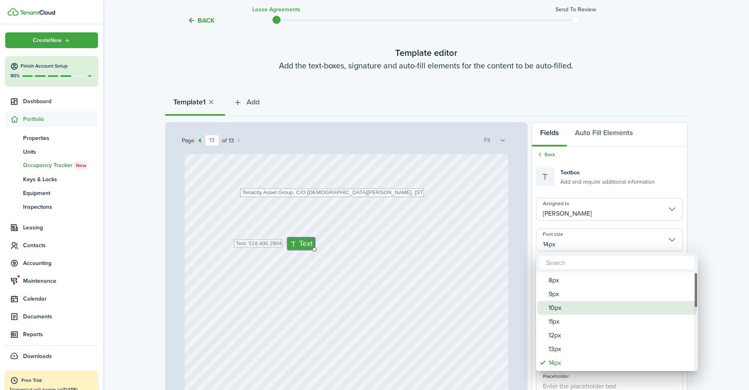
click at [556, 307] on div "10px" at bounding box center [619, 308] width 143 height 14
type input "10px"
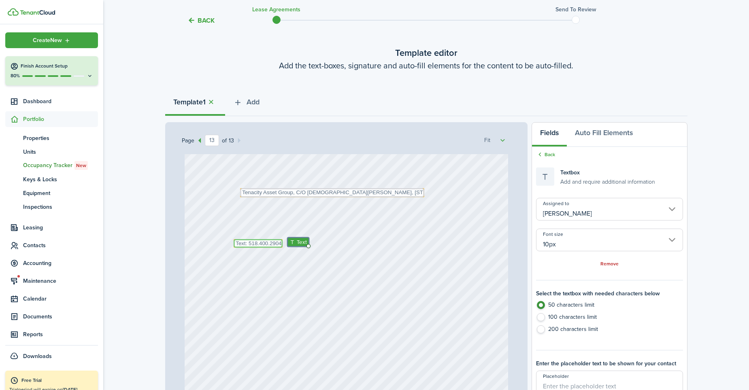
click at [246, 244] on textarea "Text: 518.400.2904" at bounding box center [258, 243] width 49 height 8
type input "Me"
click at [219, 235] on div "Text Text: 518.400.2904 Text Tenacity Asset Group, C/O [DEMOGRAPHIC_DATA][PERSO…" at bounding box center [346, 339] width 323 height 426
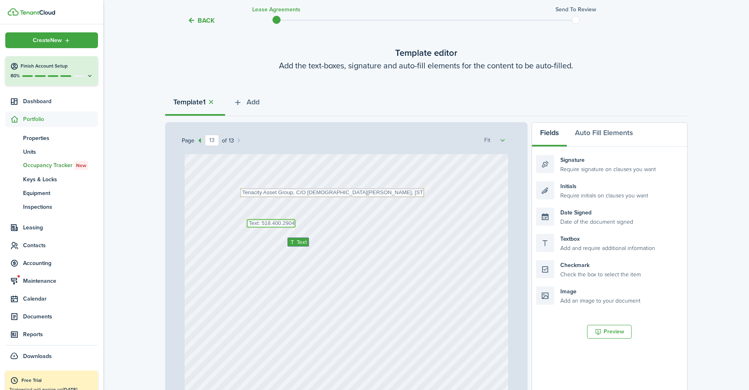
drag, startPoint x: 231, startPoint y: 242, endPoint x: 238, endPoint y: 210, distance: 31.9
click at [238, 210] on div "Text Text: 518.400.2904 Text Tenacity Asset Group, C/O [DEMOGRAPHIC_DATA][PERSO…" at bounding box center [346, 339] width 323 height 426
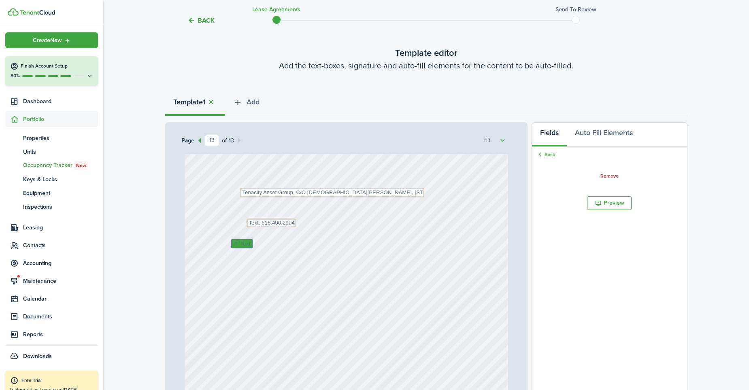
drag, startPoint x: 292, startPoint y: 241, endPoint x: 239, endPoint y: 243, distance: 53.4
click at [239, 243] on icon at bounding box center [239, 243] width 7 height 5
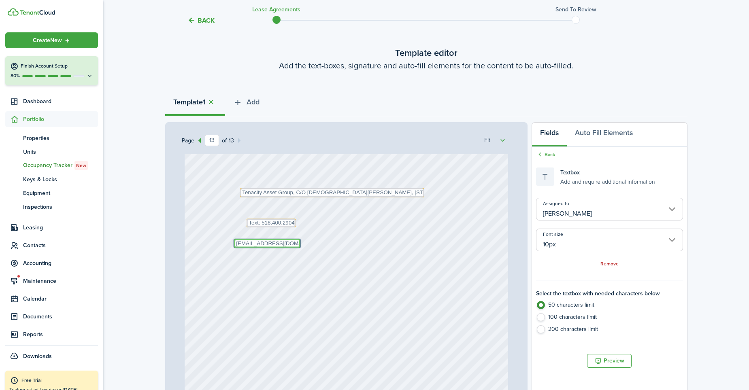
type textarea "[EMAIL_ADDRESS][DOMAIN_NAME]"
click at [308, 296] on div "Text Text: 518.400.2904 Text Tenacity Asset Group, C/O [DEMOGRAPHIC_DATA][PERSO…" at bounding box center [346, 339] width 323 height 426
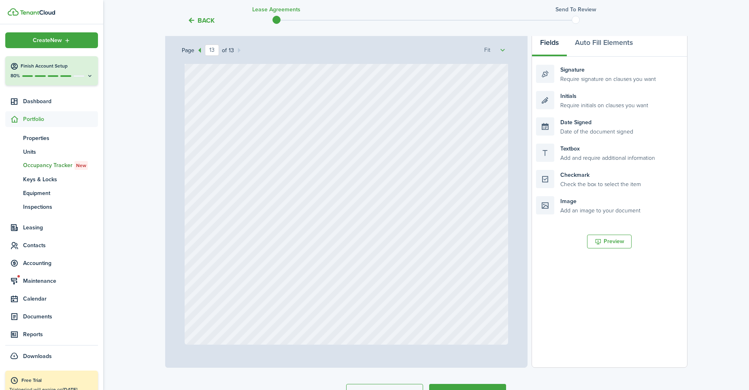
scroll to position [175, 0]
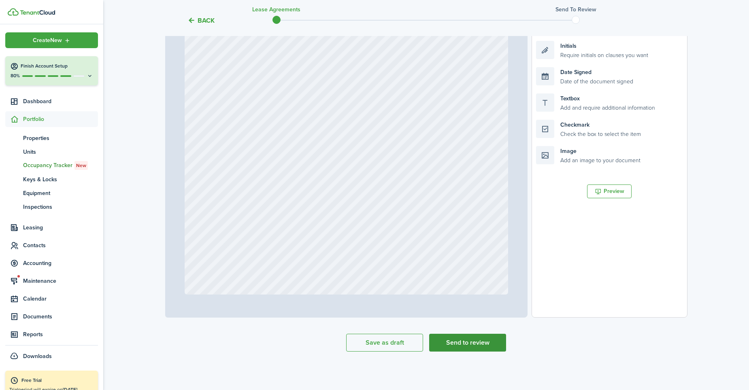
click at [459, 338] on button "Send to review" at bounding box center [467, 343] width 77 height 18
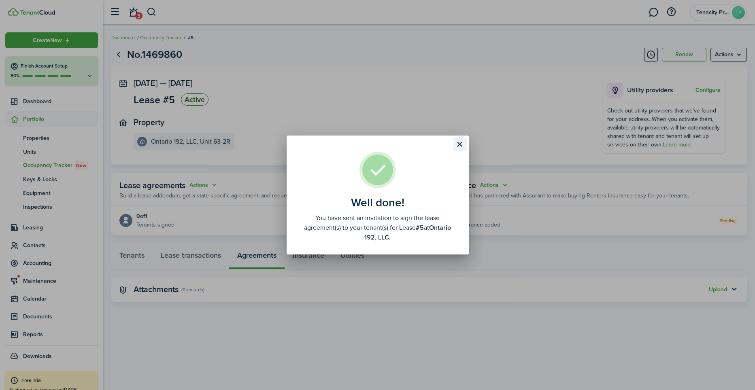
click at [460, 144] on button "Close modal" at bounding box center [460, 145] width 14 height 14
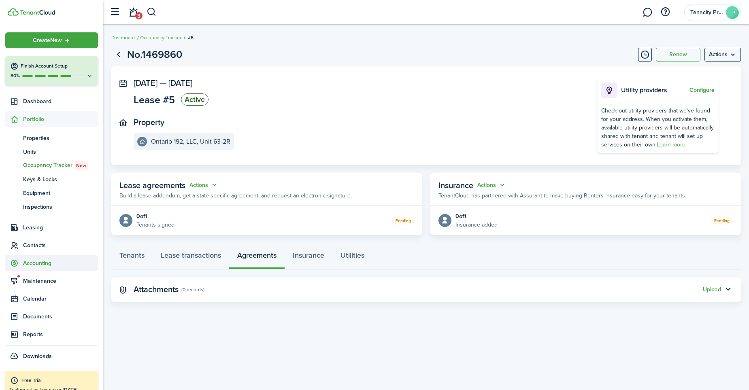
click at [39, 262] on span "Accounting" at bounding box center [60, 263] width 75 height 8
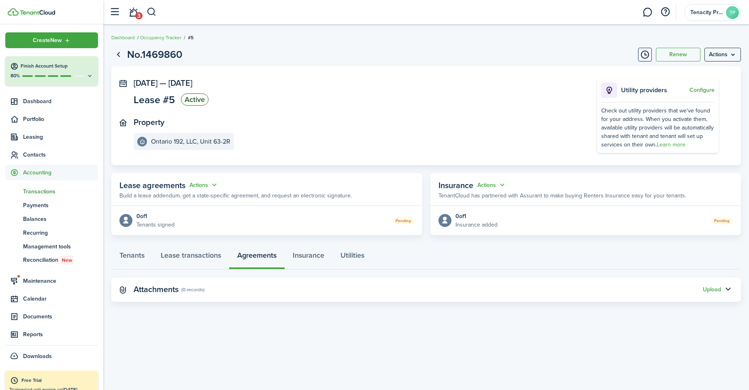
click at [40, 193] on span "Transactions" at bounding box center [60, 191] width 75 height 8
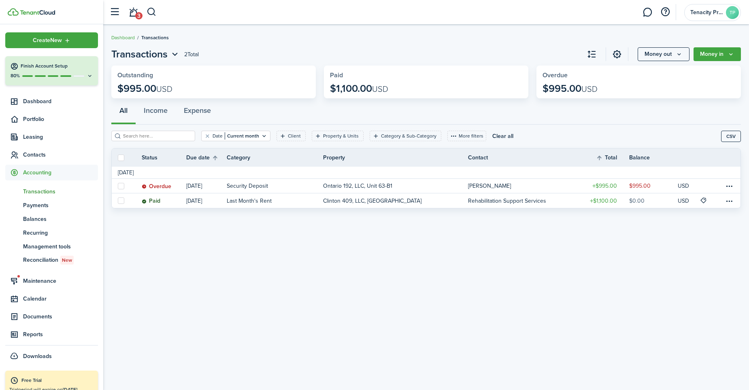
click at [38, 206] on span "Payments" at bounding box center [60, 205] width 75 height 8
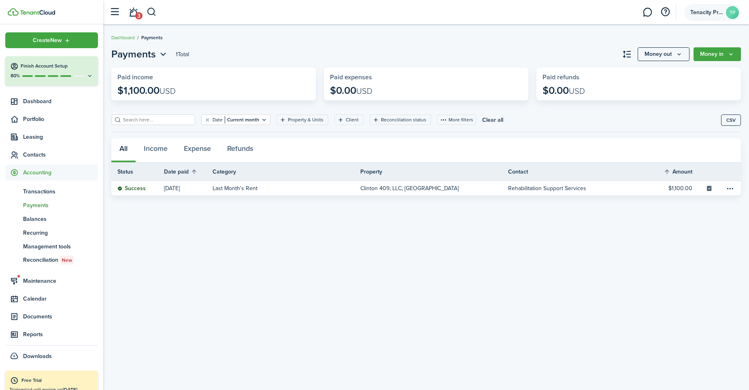
click at [707, 11] on span "Tenacity Property Management" at bounding box center [706, 13] width 32 height 6
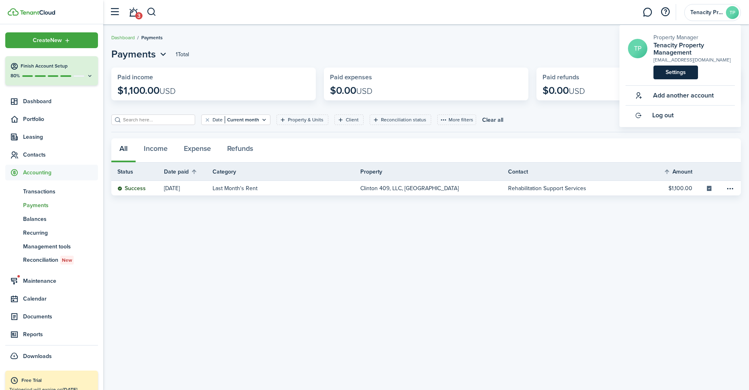
click at [676, 72] on link "Settings" at bounding box center [675, 73] width 45 height 14
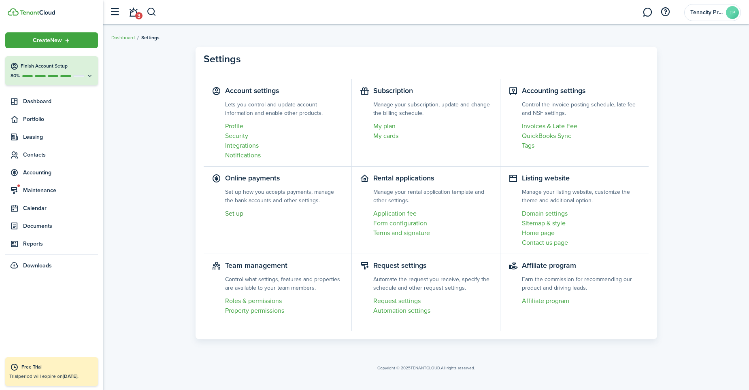
click at [236, 214] on link "Set up" at bounding box center [284, 214] width 119 height 10
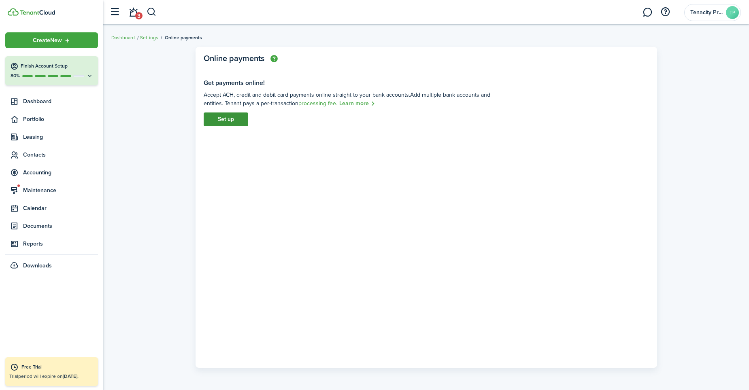
click at [232, 117] on link "Set up" at bounding box center [226, 120] width 45 height 14
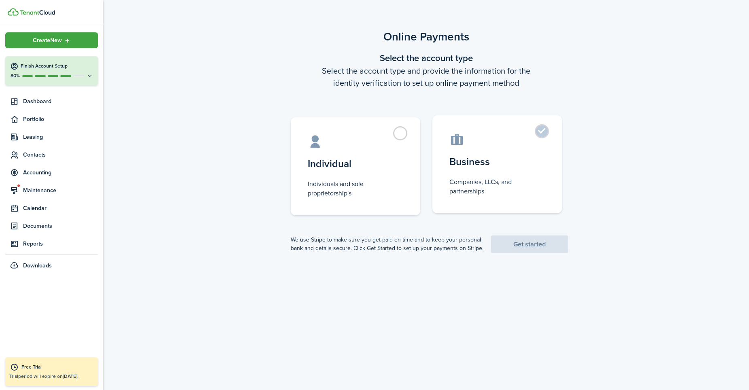
click at [544, 131] on label "Business Companies, LLCs, and partnerships" at bounding box center [497, 164] width 130 height 98
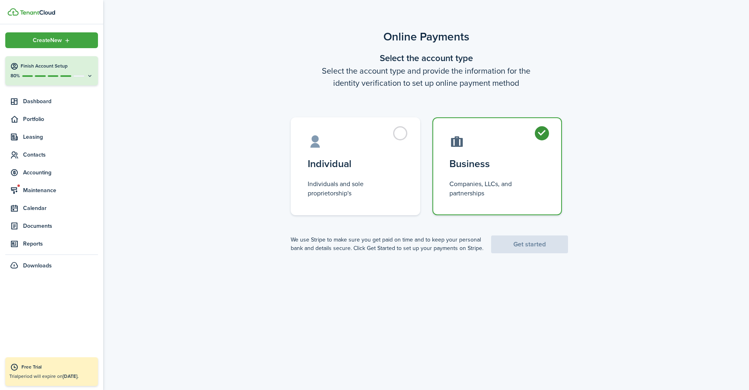
radio input "true"
click at [519, 246] on link "Get started" at bounding box center [529, 245] width 77 height 18
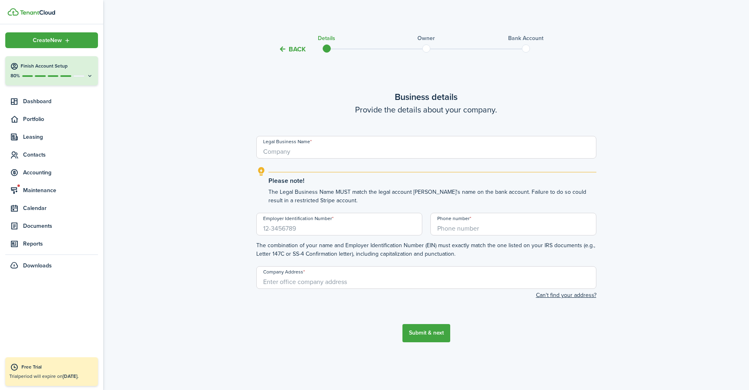
click at [324, 157] on input "Legal Business Name" at bounding box center [426, 147] width 340 height 23
type input "Tenacity Asset Group"
click at [289, 232] on input "Employer Identification Number" at bounding box center [339, 224] width 166 height 23
click at [638, 184] on div "Back Details Owner Bank account Business details Provide the details about your…" at bounding box center [425, 198] width 645 height 340
click at [316, 234] on input "Employer Identification Number" at bounding box center [339, 224] width 166 height 23
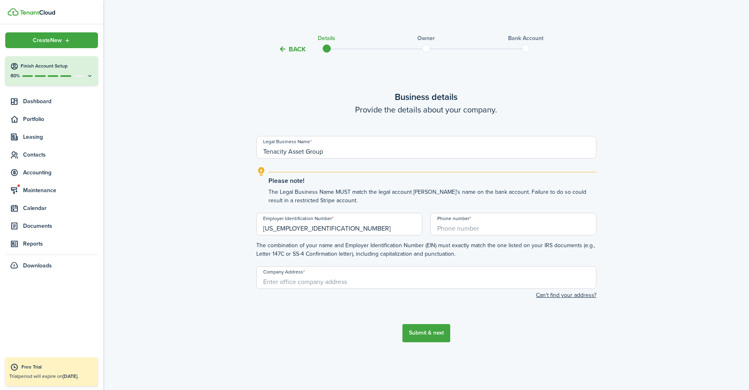
type input "[US_EMPLOYER_IDENTIFICATION_NUMBER]"
type input "[PHONE_NUMBER]"
type input "[STREET_ADDRESS],"
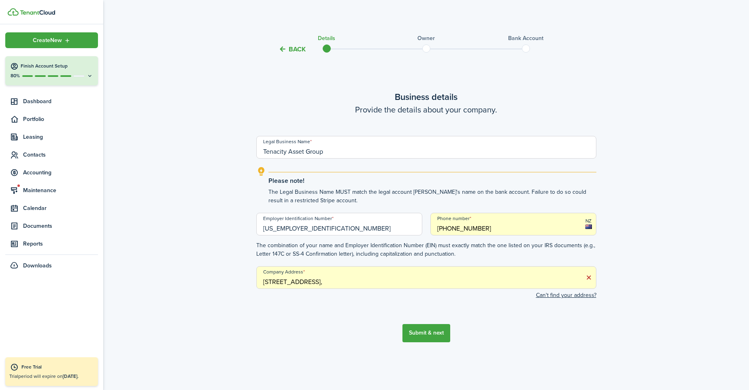
drag, startPoint x: 399, startPoint y: 283, endPoint x: 241, endPoint y: 278, distance: 158.3
click at [241, 278] on div "Back Details Owner Bank account Business details Provide the details about your…" at bounding box center [425, 198] width 645 height 340
click at [440, 226] on input "[PHONE_NUMBER]" at bounding box center [513, 224] width 166 height 23
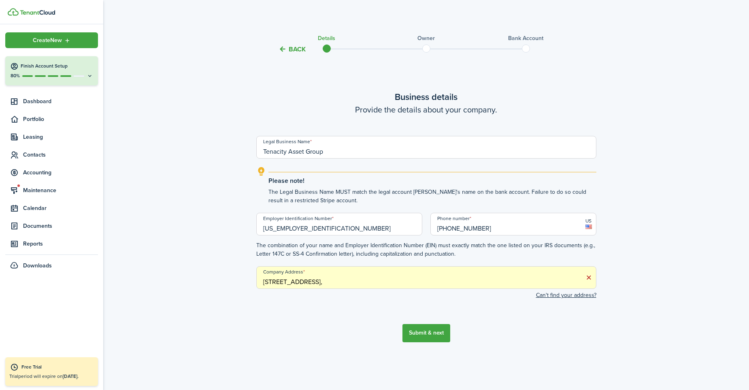
type input "[PHONE_NUMBER]"
click at [370, 282] on input "[STREET_ADDRESS]," at bounding box center [426, 277] width 340 height 23
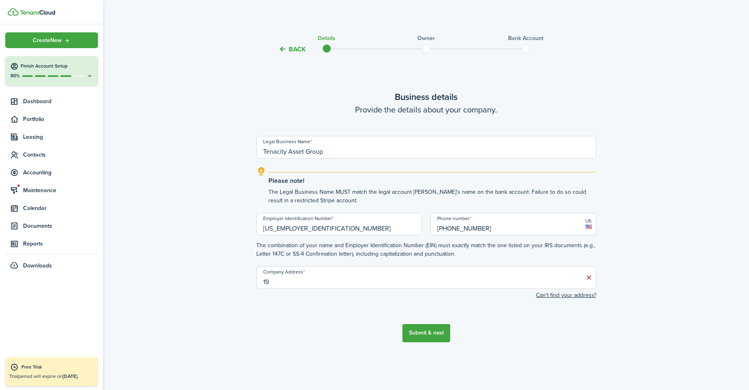
type input "1"
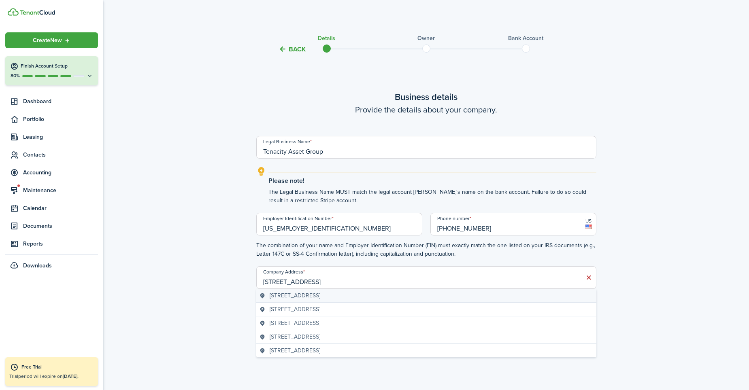
click at [302, 295] on span "[STREET_ADDRESS]" at bounding box center [295, 295] width 51 height 8
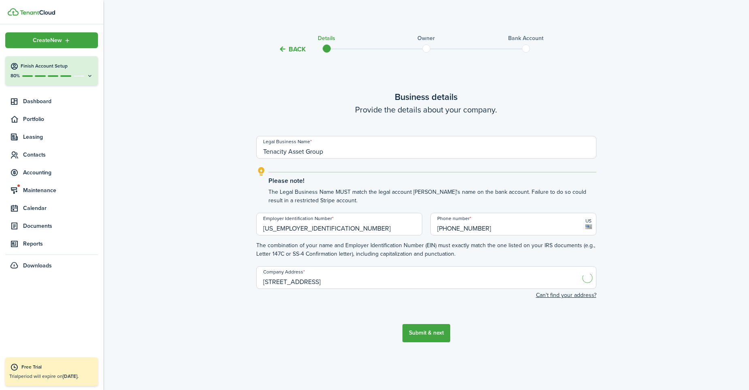
type input "[STREET_ADDRESS]"
click at [414, 334] on button "Submit & next" at bounding box center [426, 333] width 48 height 18
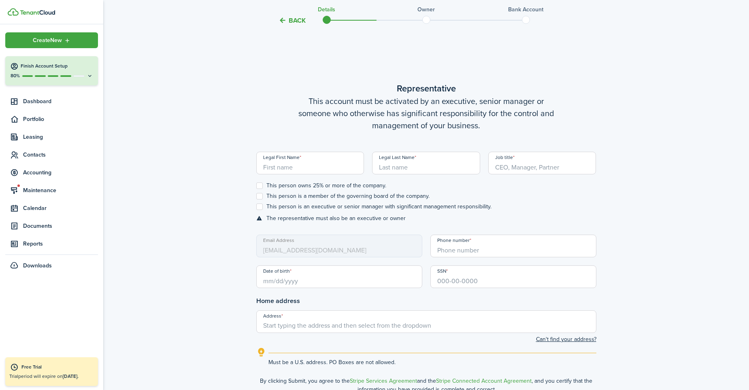
scroll to position [305, 0]
click at [288, 20] on button "Back" at bounding box center [291, 20] width 27 height 8
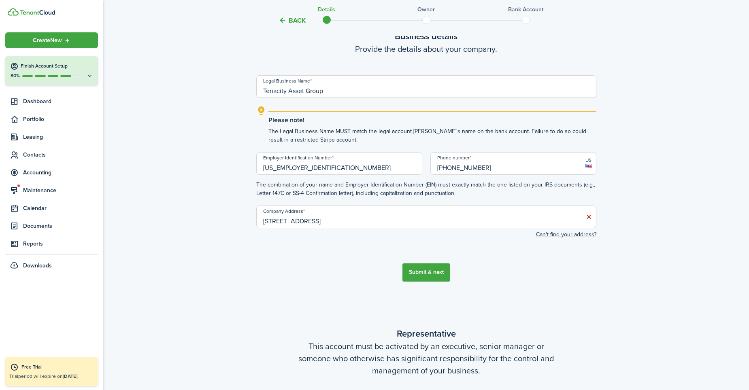
scroll to position [0, 0]
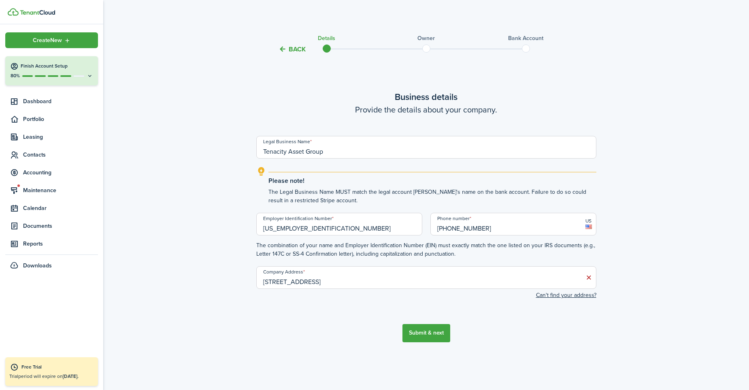
click at [322, 150] on input "Tenacity Asset Group" at bounding box center [426, 147] width 340 height 23
type input "Tenacity Asset Group, LLC"
click at [432, 332] on button "Submit & next" at bounding box center [426, 333] width 48 height 18
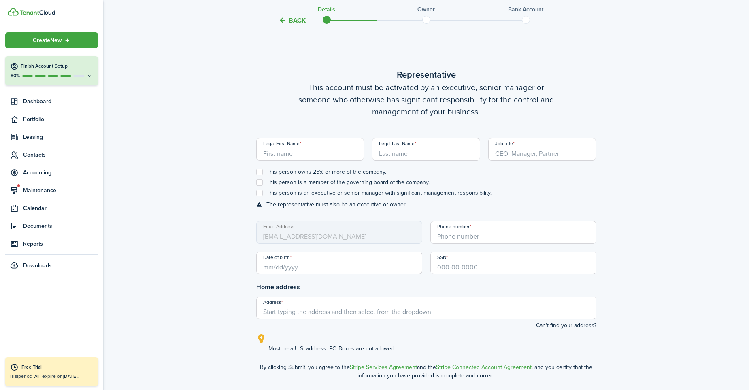
scroll to position [336, 0]
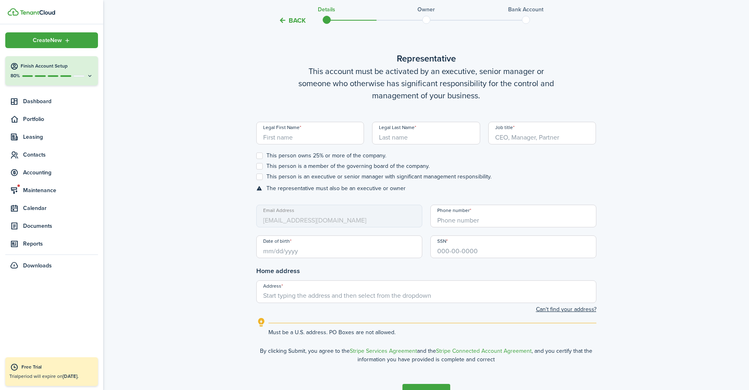
click at [299, 140] on input "Legal First Name" at bounding box center [310, 133] width 108 height 23
type input "[DEMOGRAPHIC_DATA]"
type input "Green"
type input "M"
type input "CEO"
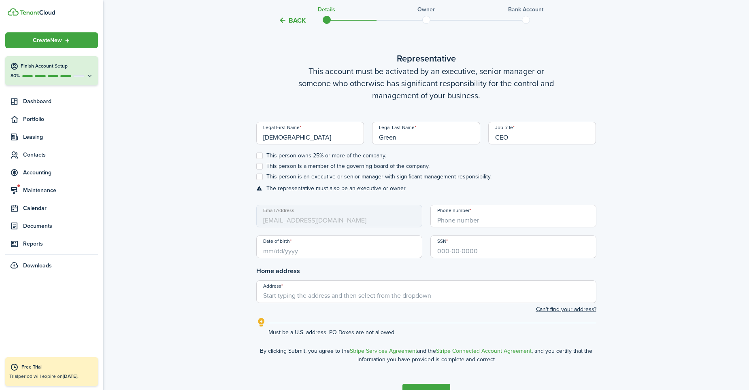
click at [262, 156] on label "This person owns 25% or more of the company." at bounding box center [321, 156] width 130 height 6
click at [256, 156] on input "This person owns 25% or more of the company." at bounding box center [256, 156] width 0 height 0
checkbox input "true"
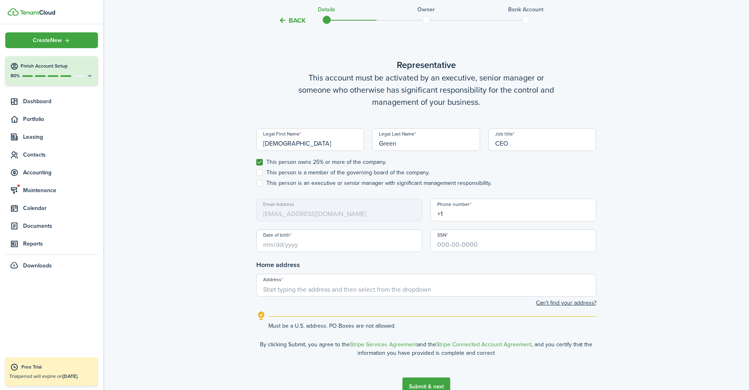
click at [451, 217] on input "+1" at bounding box center [513, 210] width 166 height 23
type input "[PHONE_NUMBER]"
type input "071-72-3169"
click at [326, 246] on input "Date of birth" at bounding box center [339, 240] width 166 height 23
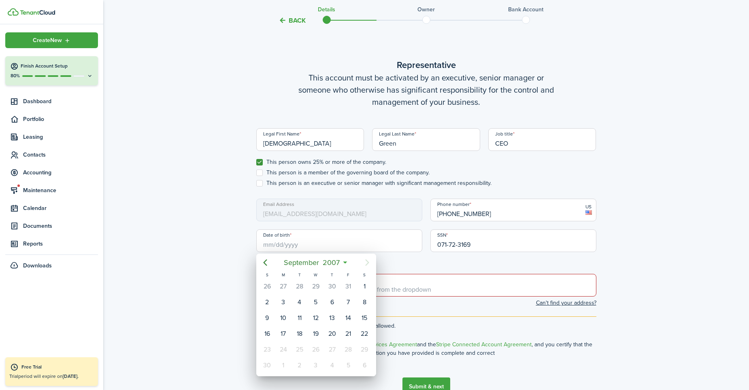
click at [265, 246] on div at bounding box center [374, 195] width 878 height 520
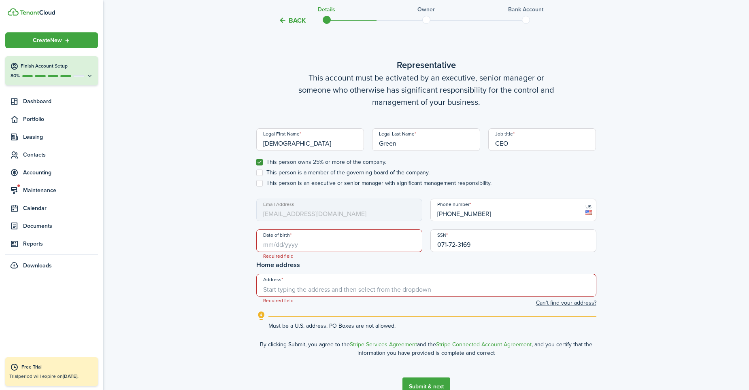
click at [268, 245] on input "Date of birth" at bounding box center [339, 240] width 166 height 23
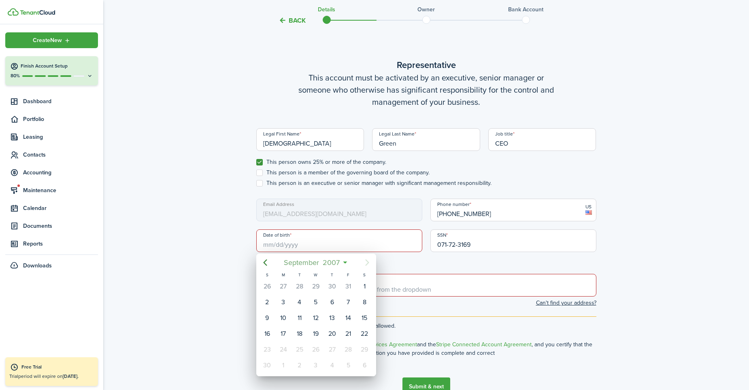
click at [335, 261] on span "2007" at bounding box center [331, 262] width 21 height 15
click at [324, 262] on mbsc-button "2007" at bounding box center [311, 262] width 27 height 15
click at [333, 265] on mbsc-button "[DATE] - [DATE]" at bounding box center [311, 262] width 57 height 15
click at [325, 260] on mbsc-button "2007" at bounding box center [311, 262] width 27 height 15
click at [332, 261] on span "2007" at bounding box center [331, 262] width 21 height 15
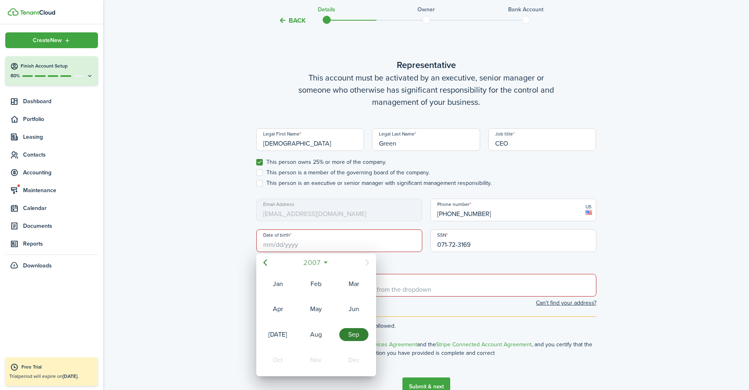
click at [317, 263] on span "2007" at bounding box center [312, 262] width 21 height 15
click at [266, 264] on icon "Previous page" at bounding box center [265, 263] width 10 height 10
click at [315, 334] on div "1977" at bounding box center [315, 334] width 29 height 13
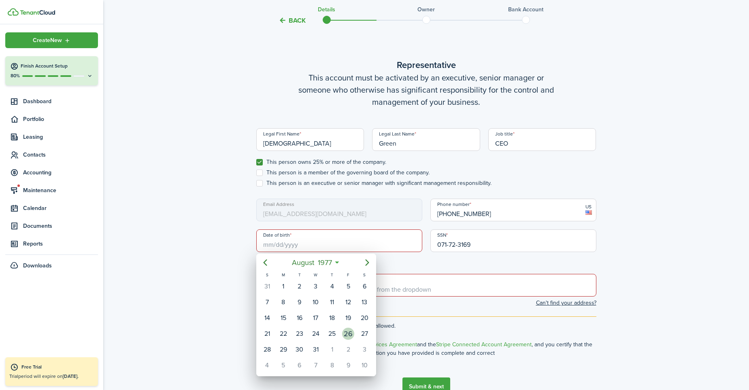
click at [348, 333] on div "26" at bounding box center [348, 334] width 12 height 12
type input "[DATE]"
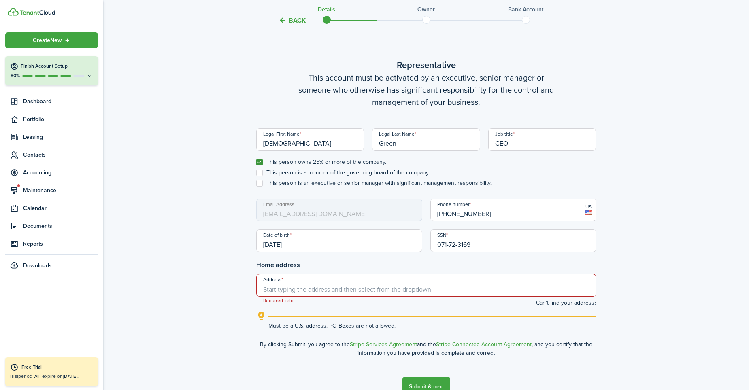
click at [343, 286] on input "Address" at bounding box center [426, 285] width 340 height 23
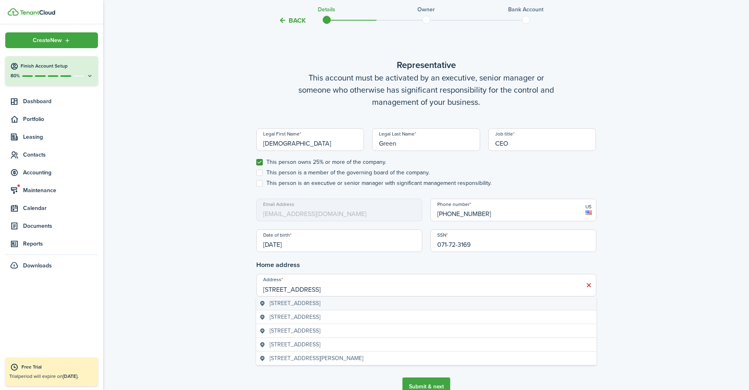
click at [316, 302] on span "[STREET_ADDRESS]" at bounding box center [295, 303] width 51 height 8
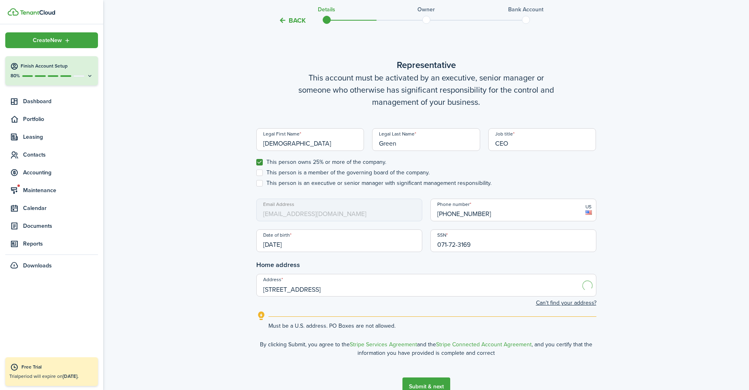
type input "[STREET_ADDRESS]"
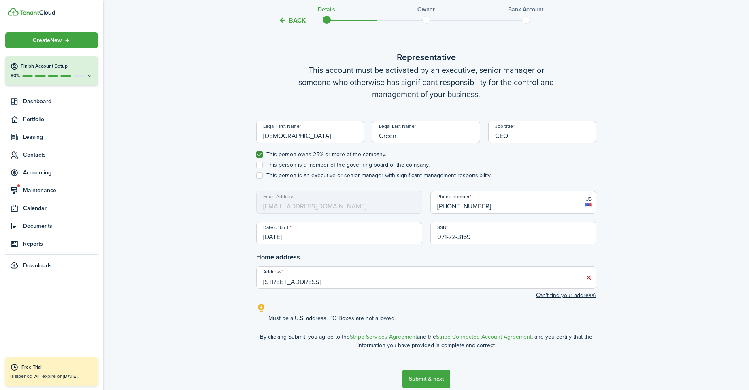
scroll to position [390, 0]
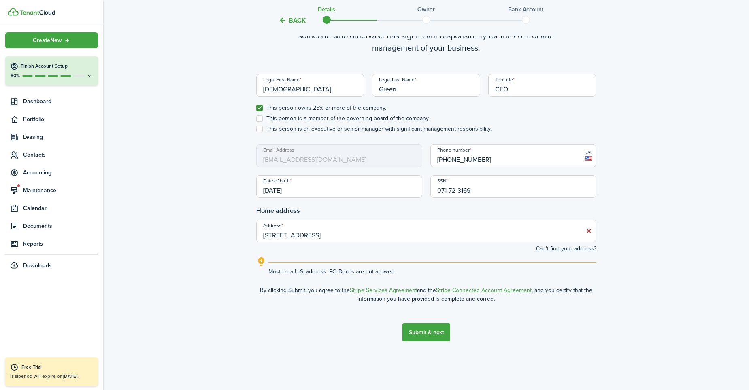
click at [415, 331] on button "Submit & next" at bounding box center [426, 332] width 48 height 18
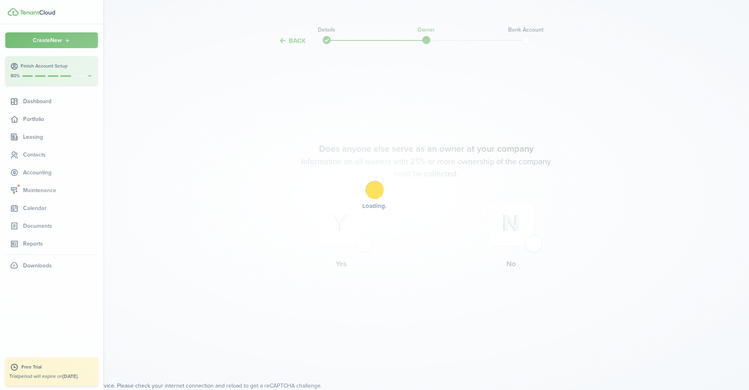
scroll to position [0, 0]
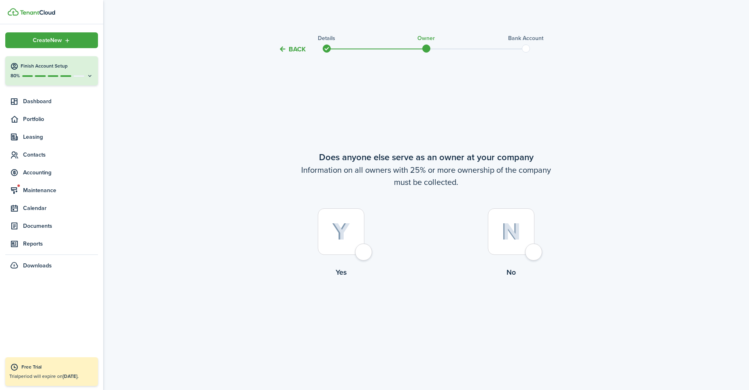
click at [529, 250] on div at bounding box center [511, 231] width 47 height 47
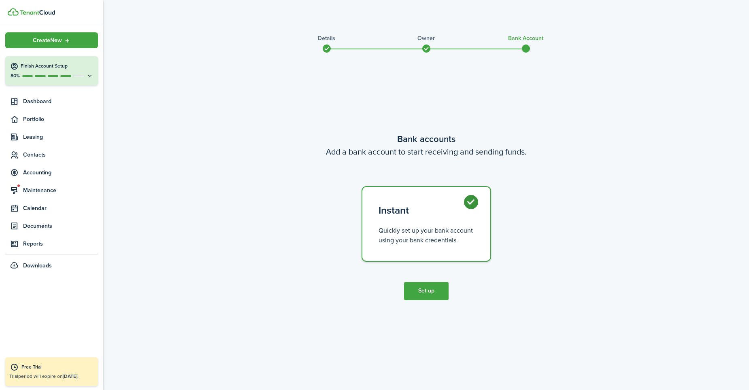
click at [427, 288] on button "Set up" at bounding box center [426, 291] width 45 height 18
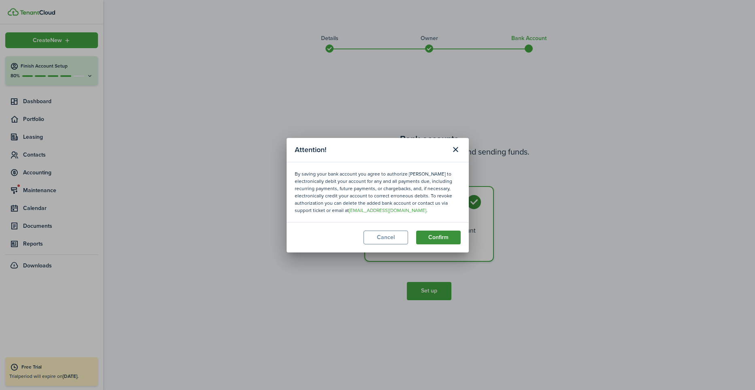
click at [438, 236] on button "Confirm" at bounding box center [438, 238] width 45 height 14
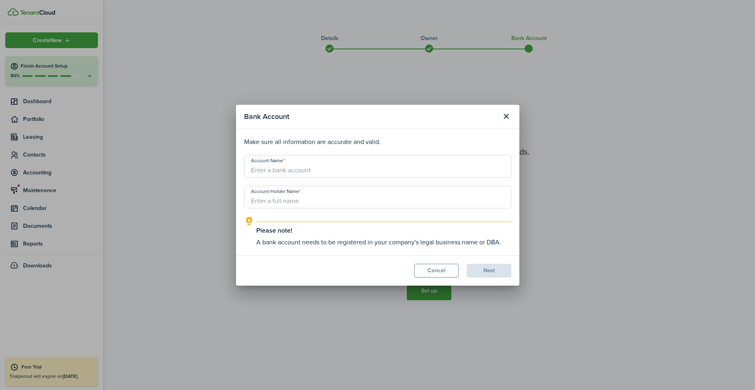
click at [350, 170] on input "Account Name" at bounding box center [377, 166] width 267 height 23
type input "N"
click at [298, 199] on input "Account Holder Name" at bounding box center [377, 197] width 267 height 23
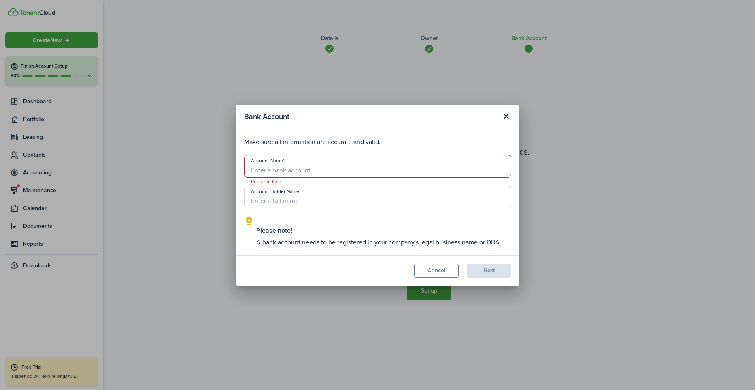
click at [298, 199] on input "Account Holder Name" at bounding box center [377, 197] width 267 height 23
click at [285, 174] on input "Account Name" at bounding box center [377, 166] width 267 height 23
type input "Tenacity Asset Group, LLC"
click at [517, 223] on modal-body "Make sure all information are accurate and valid. Account Name Tenacity Asset G…" at bounding box center [377, 192] width 283 height 126
click at [509, 219] on explanation "Please note! A bank account needs to be registered in your company's legal busi…" at bounding box center [377, 232] width 267 height 31
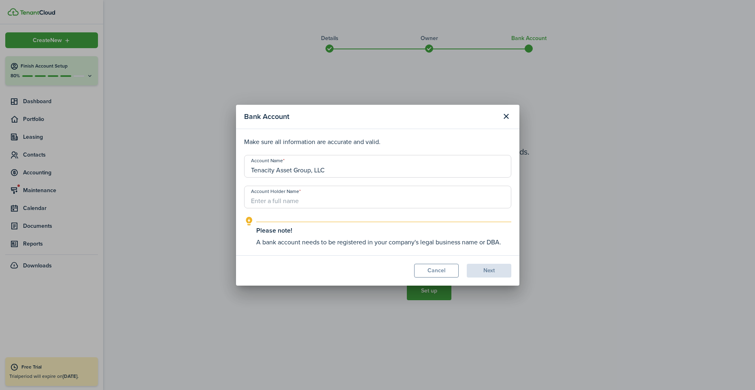
click at [514, 217] on modal-body "Make sure all information are accurate and valid. Account Name Tenacity Asset G…" at bounding box center [377, 192] width 283 height 126
click at [237, 224] on modal-body "Make sure all information are accurate and valid. Account Name Tenacity Asset G…" at bounding box center [377, 192] width 283 height 126
click at [258, 199] on input "Account Holder Name" at bounding box center [377, 197] width 267 height 23
type input "[DEMOGRAPHIC_DATA][PERSON_NAME]"
click at [475, 270] on button "Next" at bounding box center [489, 271] width 45 height 14
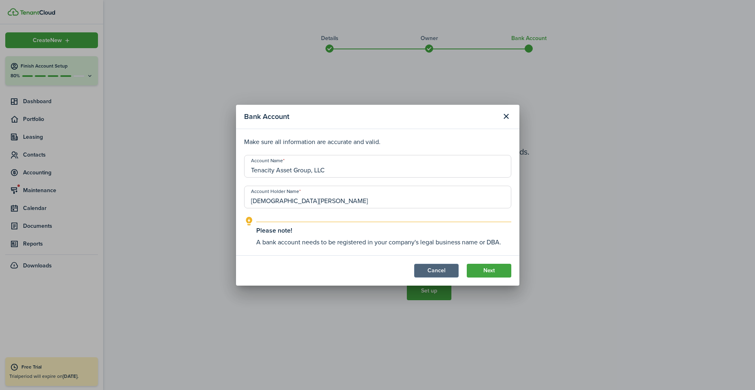
click at [430, 268] on button "Cancel" at bounding box center [436, 271] width 45 height 14
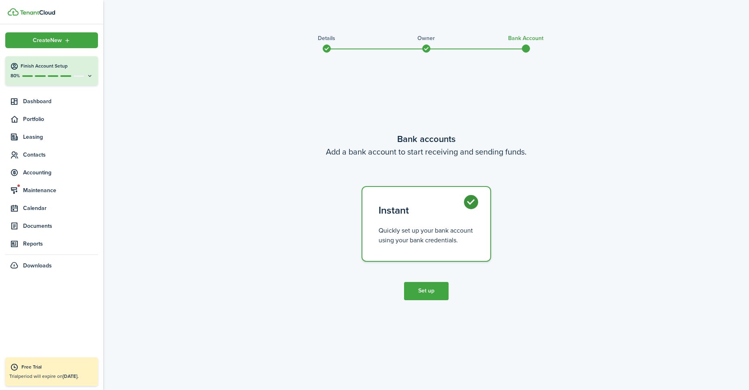
click at [418, 291] on button "Set up" at bounding box center [426, 291] width 45 height 18
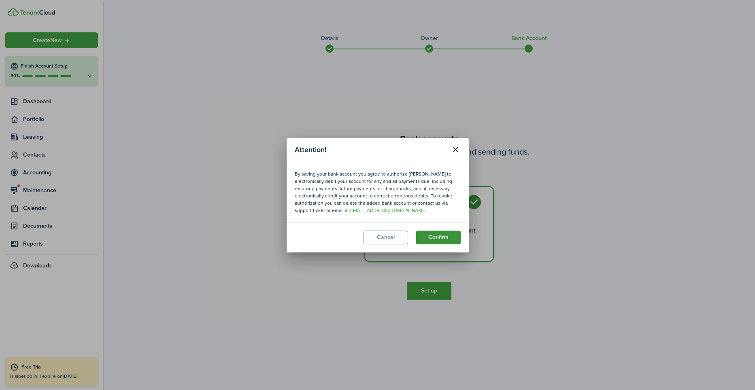
click at [430, 233] on button "Confirm" at bounding box center [438, 238] width 45 height 14
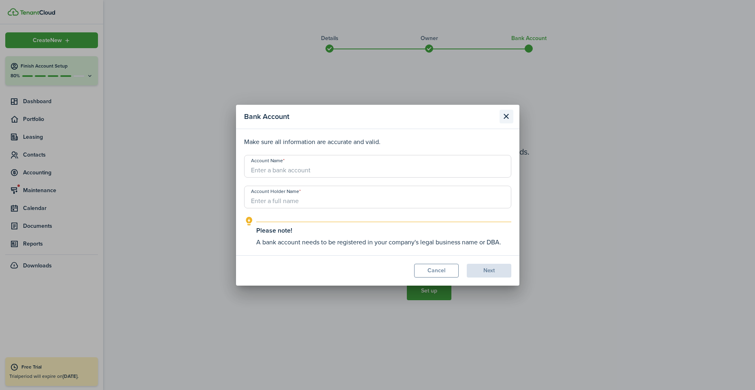
click at [506, 118] on button "Close modal" at bounding box center [506, 117] width 14 height 14
